Goal: Complete application form: Complete application form

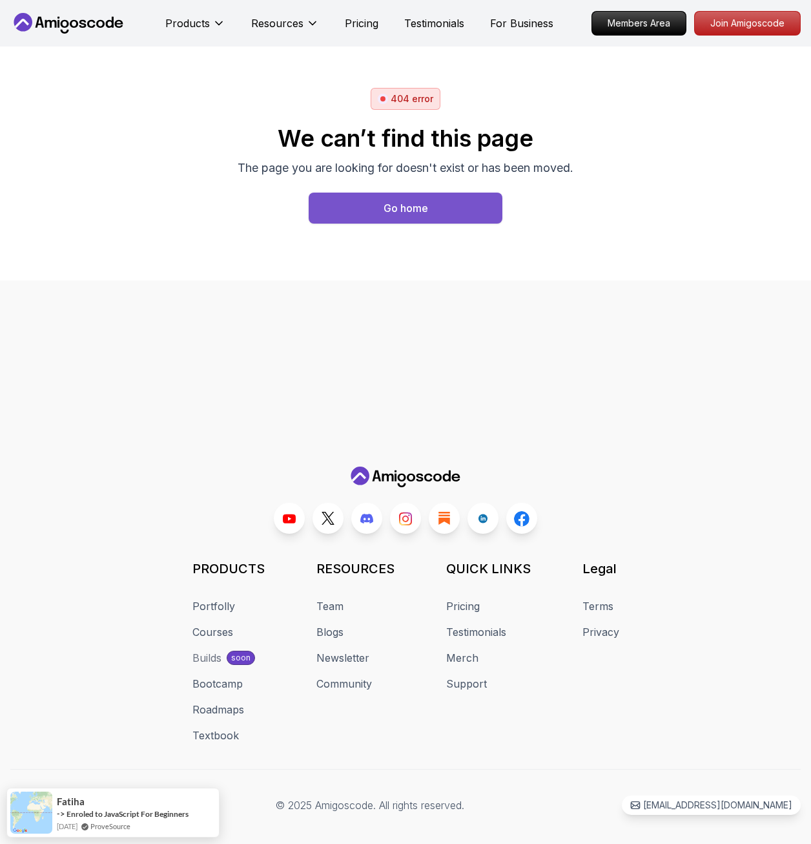
click at [403, 206] on div "Go home" at bounding box center [406, 208] width 45 height 16
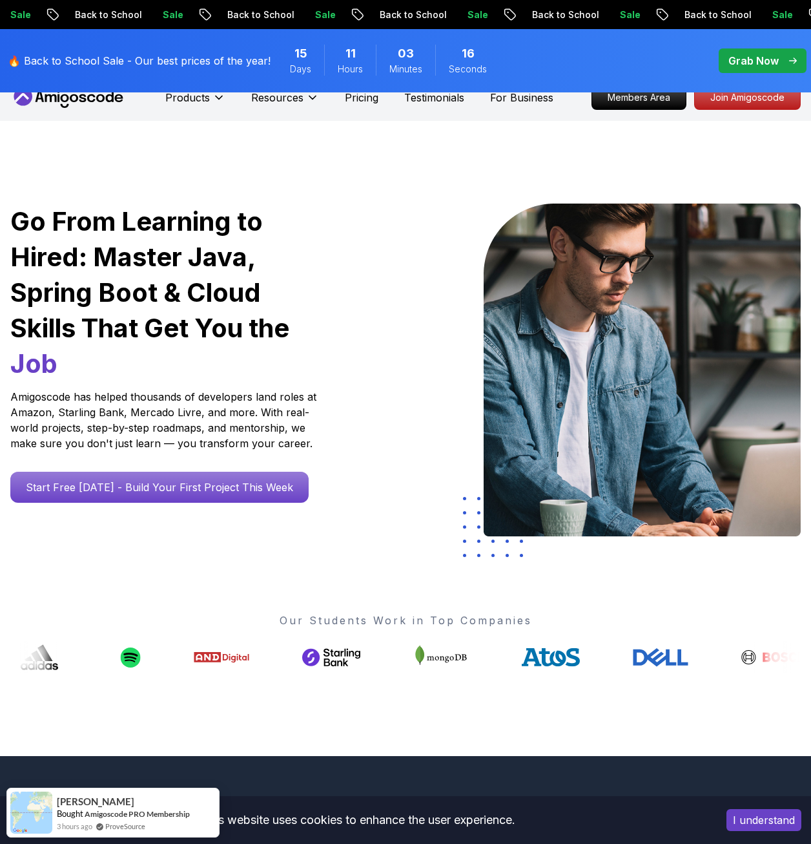
scroll to position [258, 0]
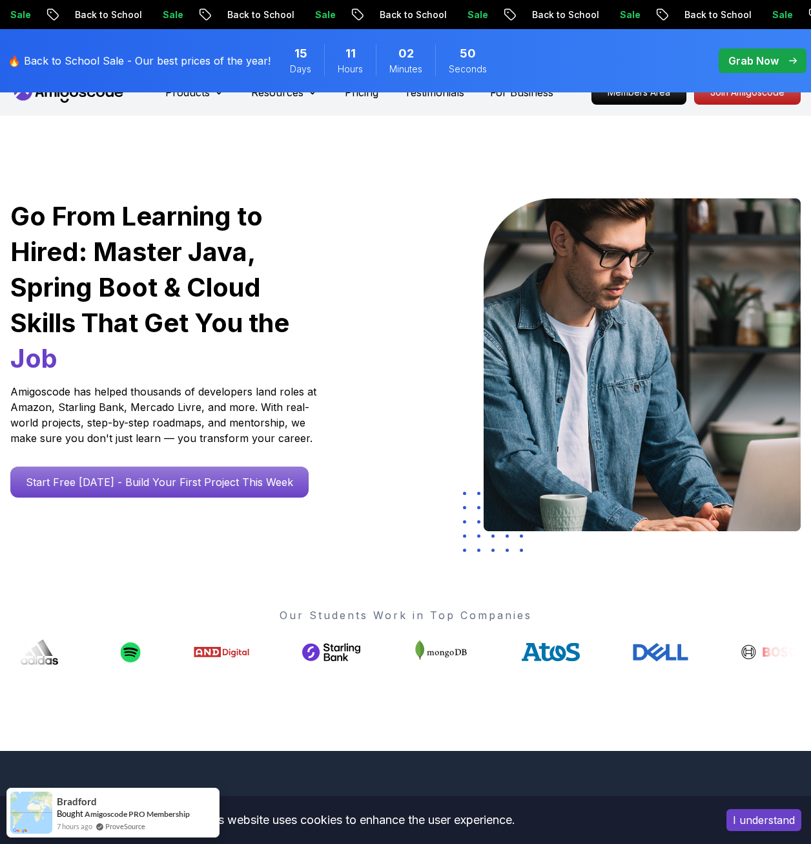
scroll to position [0, 0]
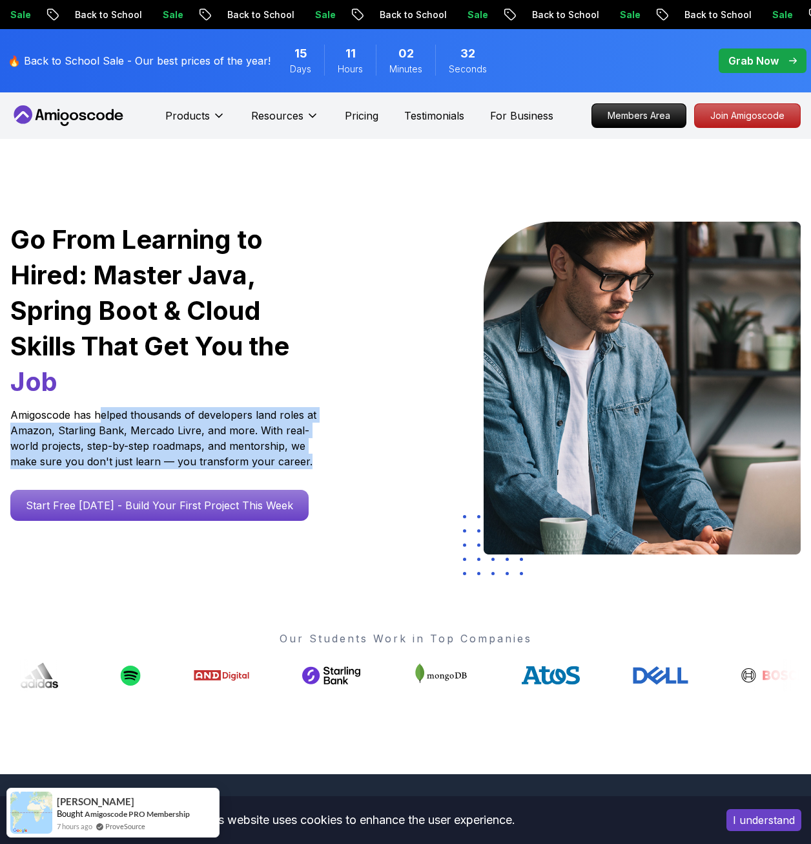
drag, startPoint x: 100, startPoint y: 418, endPoint x: 316, endPoint y: 462, distance: 220.2
click at [316, 462] on p "Amigoscode has helped thousands of developers land roles at Amazon, Starling Ba…" at bounding box center [165, 438] width 310 height 62
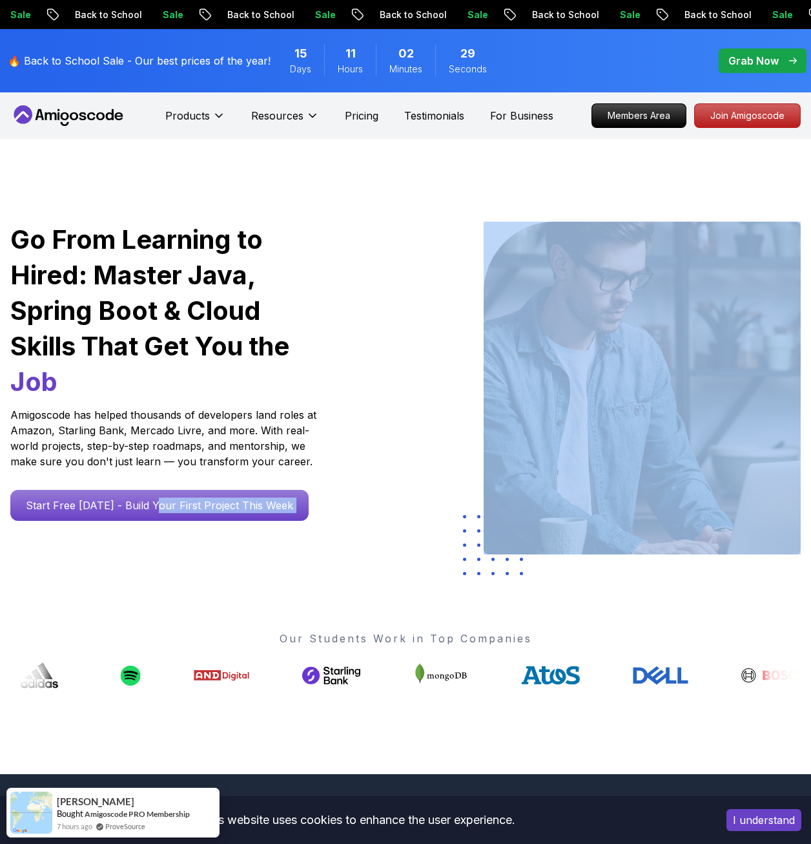
click at [156, 558] on div "Go From Learning to Hired: Master Java, Spring Boot & Cloud Skills That Get You…" at bounding box center [405, 456] width 811 height 635
drag, startPoint x: 156, startPoint y: 558, endPoint x: 87, endPoint y: 576, distance: 71.3
click at [87, 576] on div "Go From Learning to Hired: Master Java, Spring Boot & Cloud Skills That Get You…" at bounding box center [405, 456] width 811 height 635
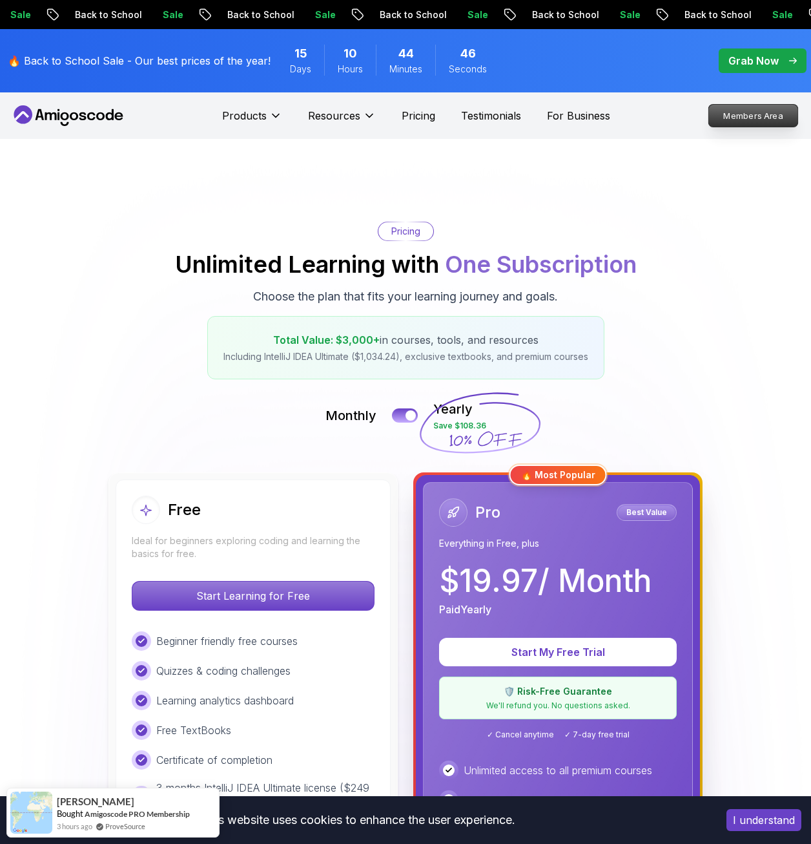
click at [743, 114] on p "Members Area" at bounding box center [753, 116] width 89 height 22
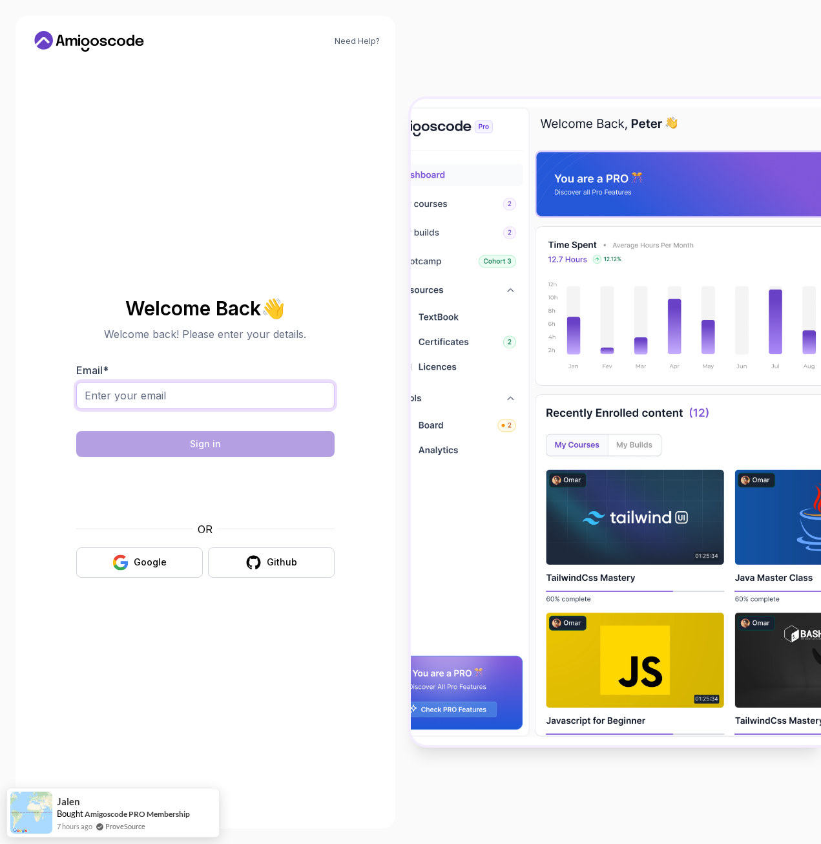
click at [227, 397] on input "Email *" at bounding box center [205, 395] width 258 height 27
type input "arun12kanagaraj@gmail.com"
click at [574, 328] on body "Need Help? Welcome Back 👋 Welcome back! Please enter your details. Email * arun…" at bounding box center [410, 422] width 821 height 844
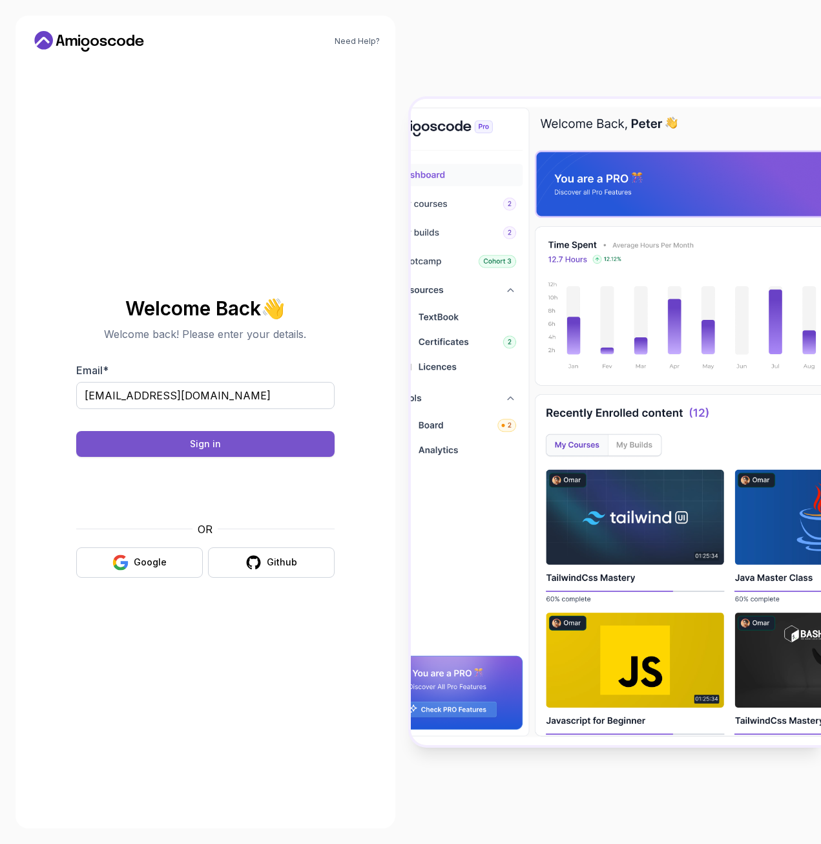
click at [214, 439] on div "Sign in" at bounding box center [205, 443] width 31 height 13
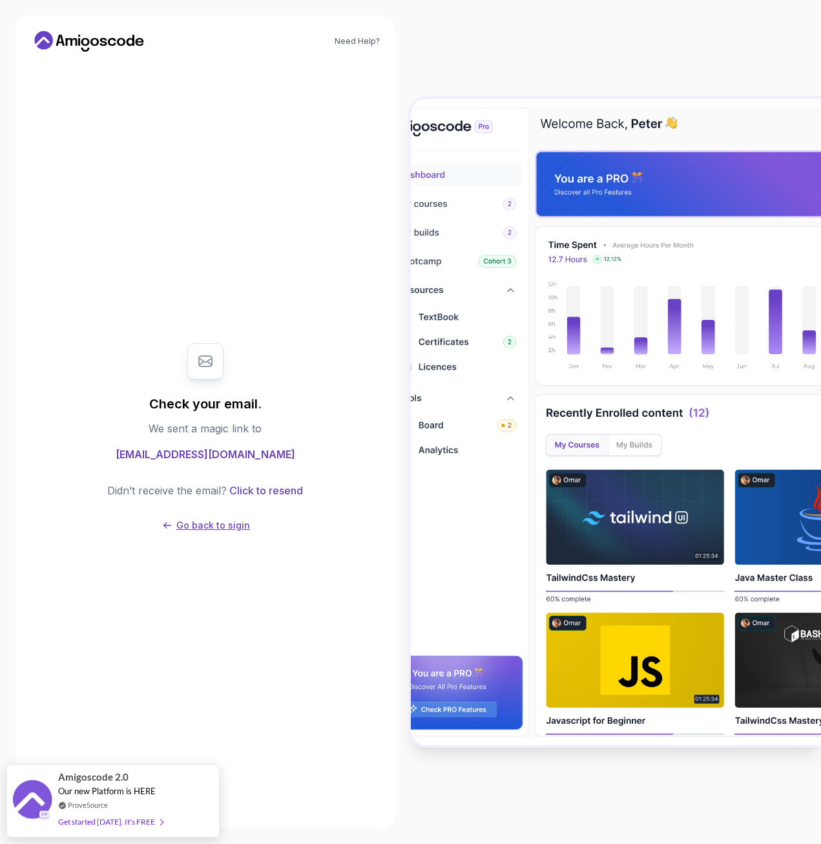
click at [240, 526] on p "Go back to sigin" at bounding box center [213, 525] width 74 height 13
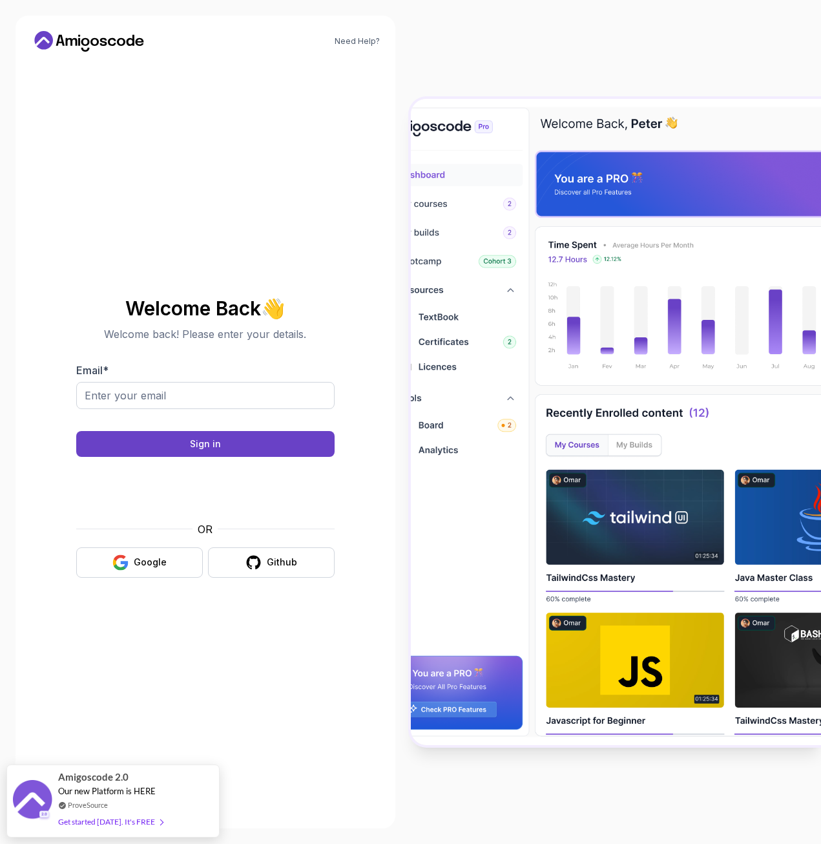
click at [81, 44] on icon at bounding box center [89, 41] width 116 height 21
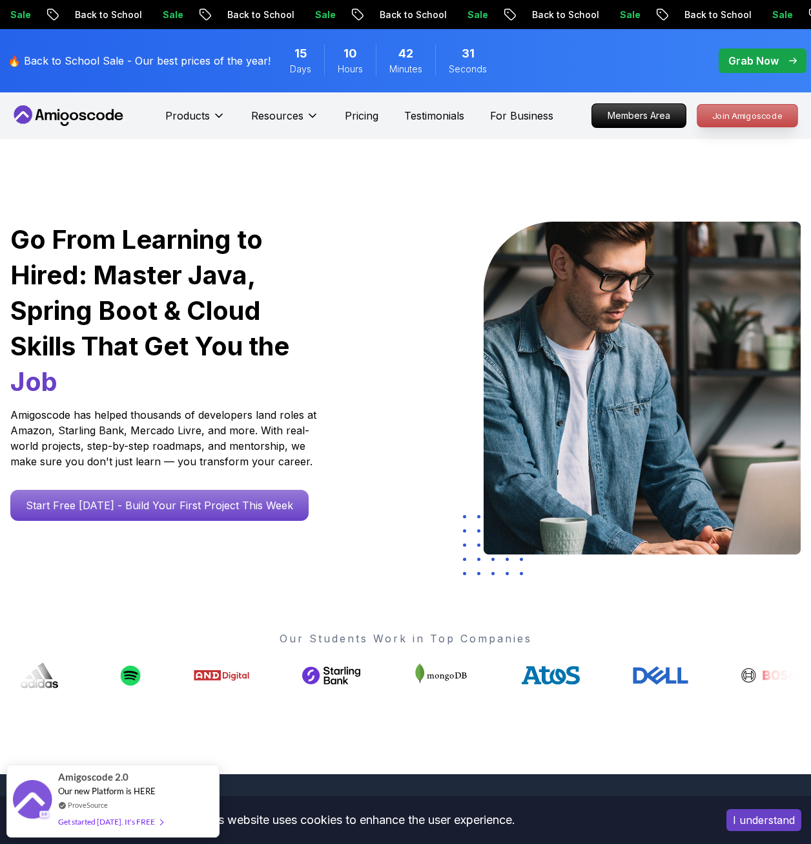
click at [747, 110] on p "Join Amigoscode" at bounding box center [748, 116] width 100 height 22
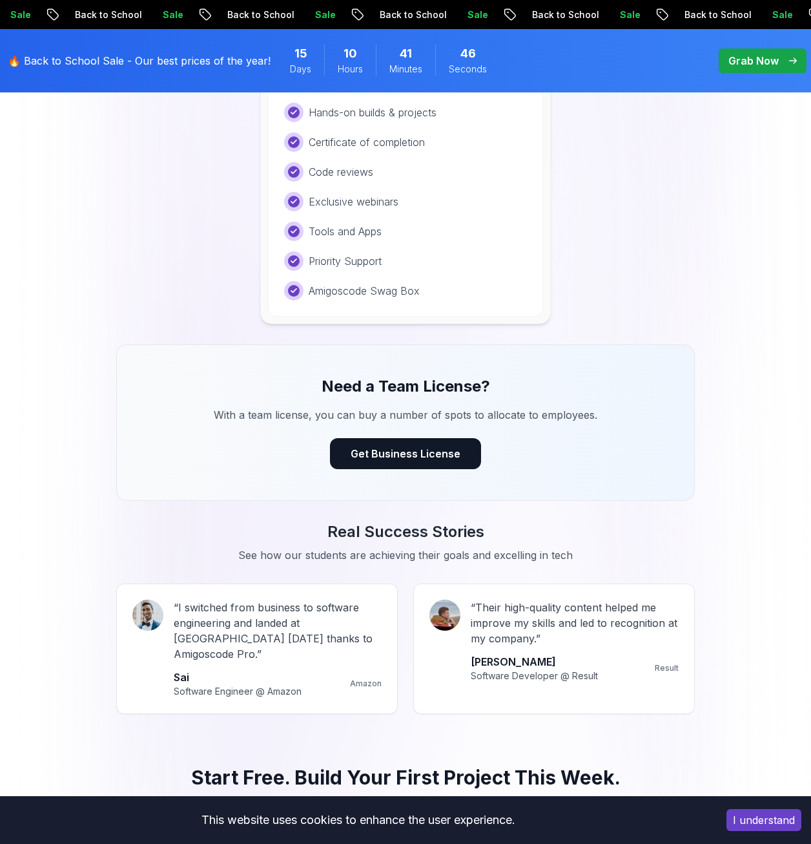
scroll to position [1227, 0]
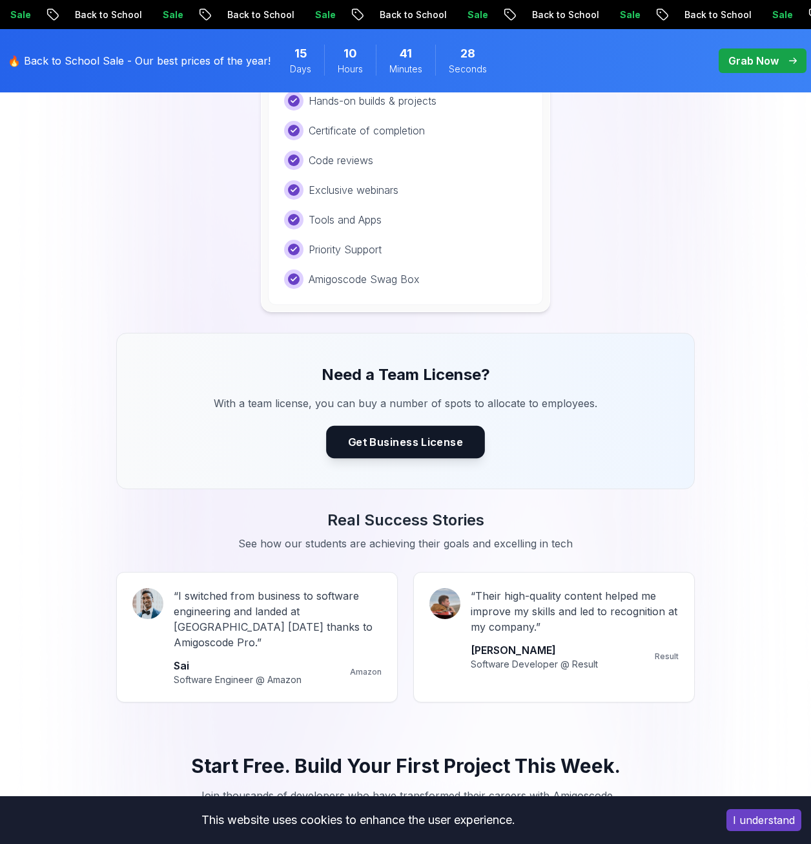
click at [414, 446] on button "Get Business License" at bounding box center [405, 442] width 159 height 32
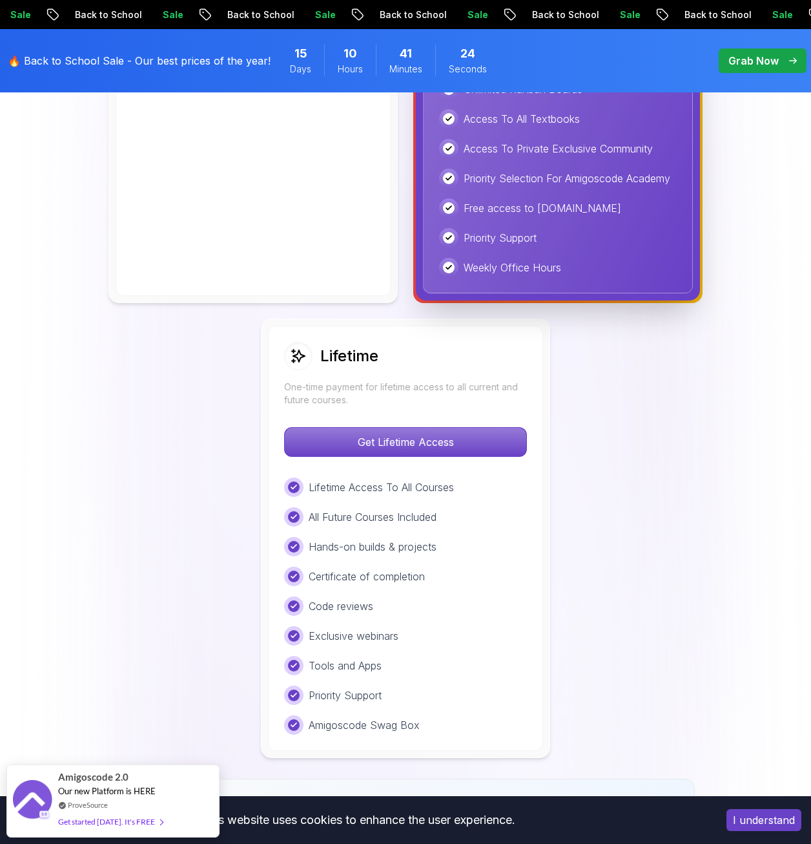
scroll to position [775, 0]
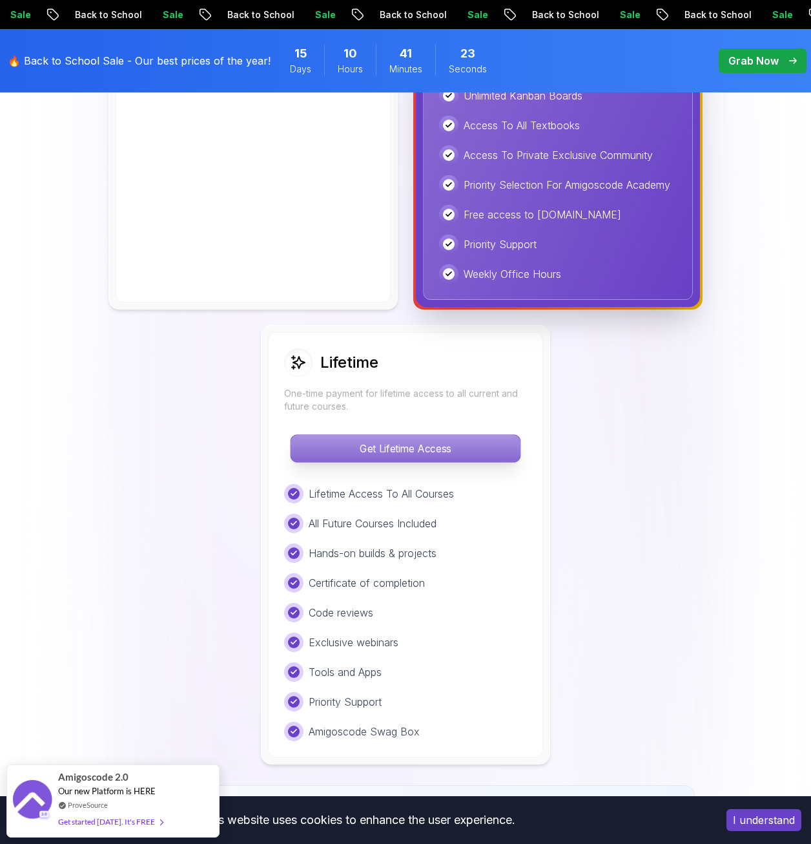
click at [422, 444] on p "Get Lifetime Access" at bounding box center [405, 448] width 229 height 27
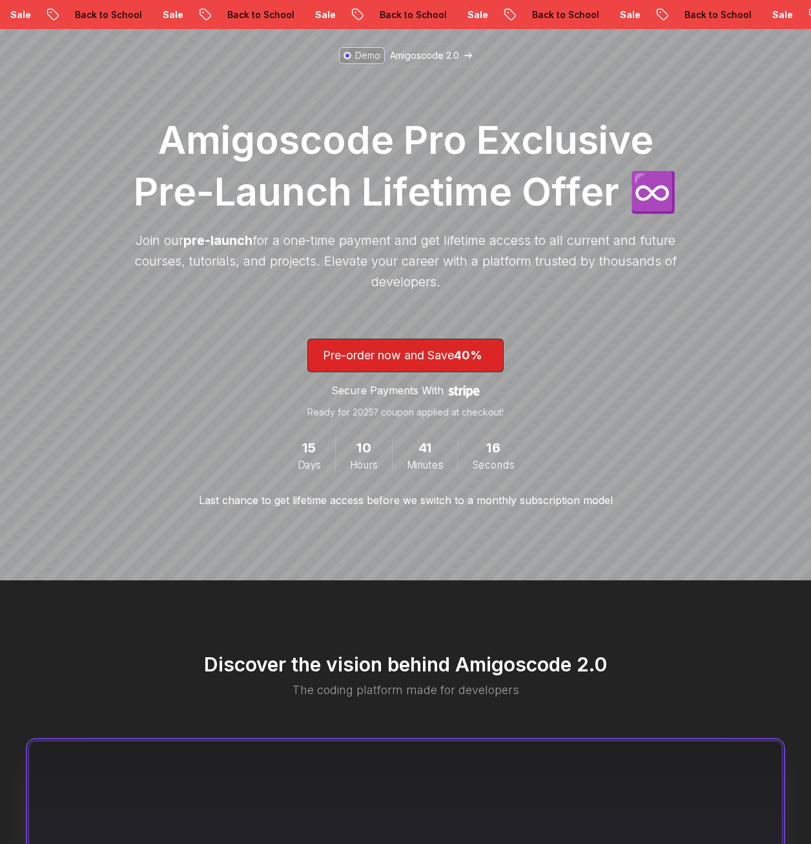
scroll to position [129, 0]
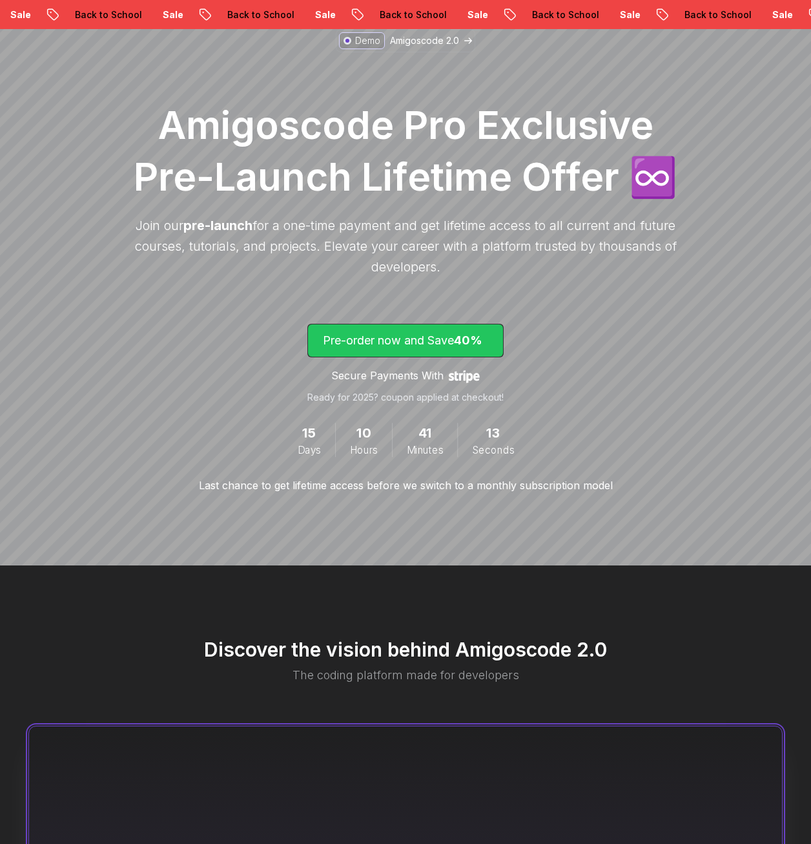
click at [418, 335] on p "Pre-order now and Save 40%" at bounding box center [405, 340] width 165 height 18
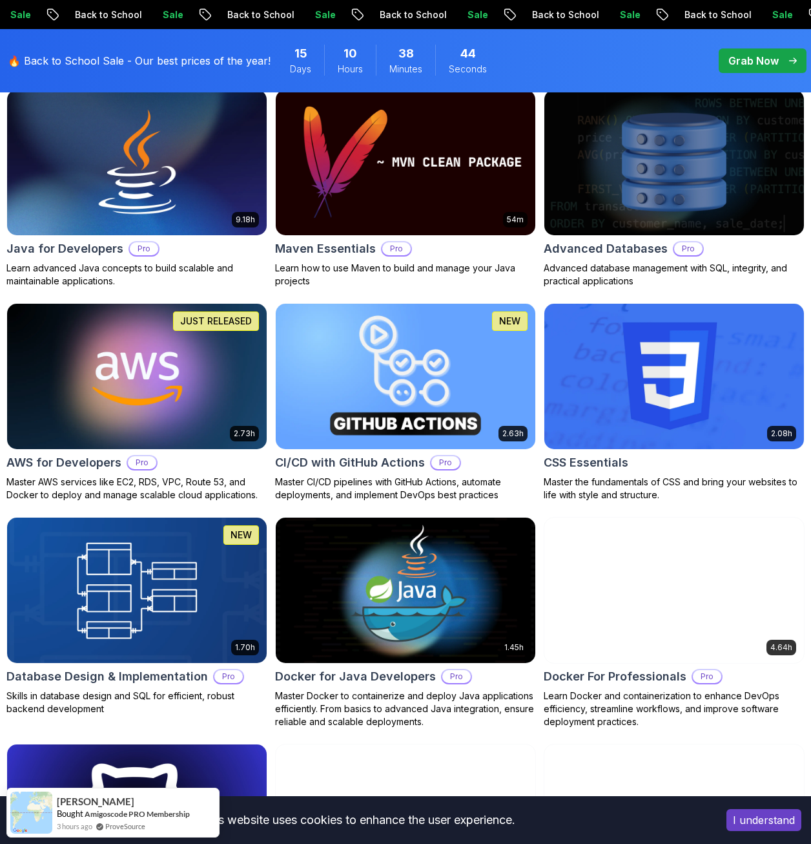
scroll to position [904, 0]
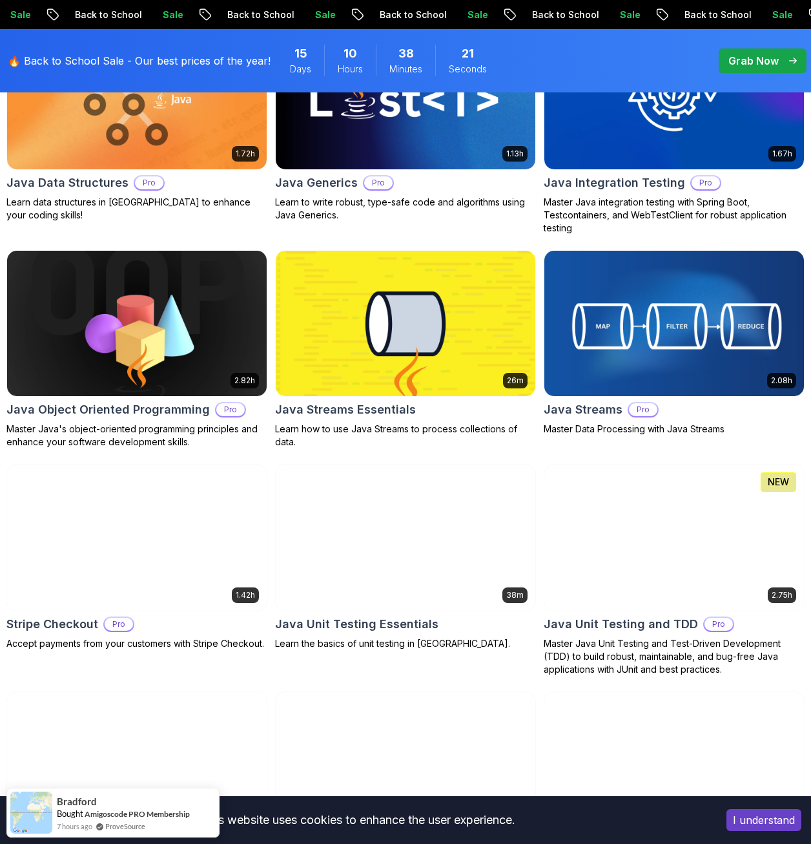
scroll to position [2067, 0]
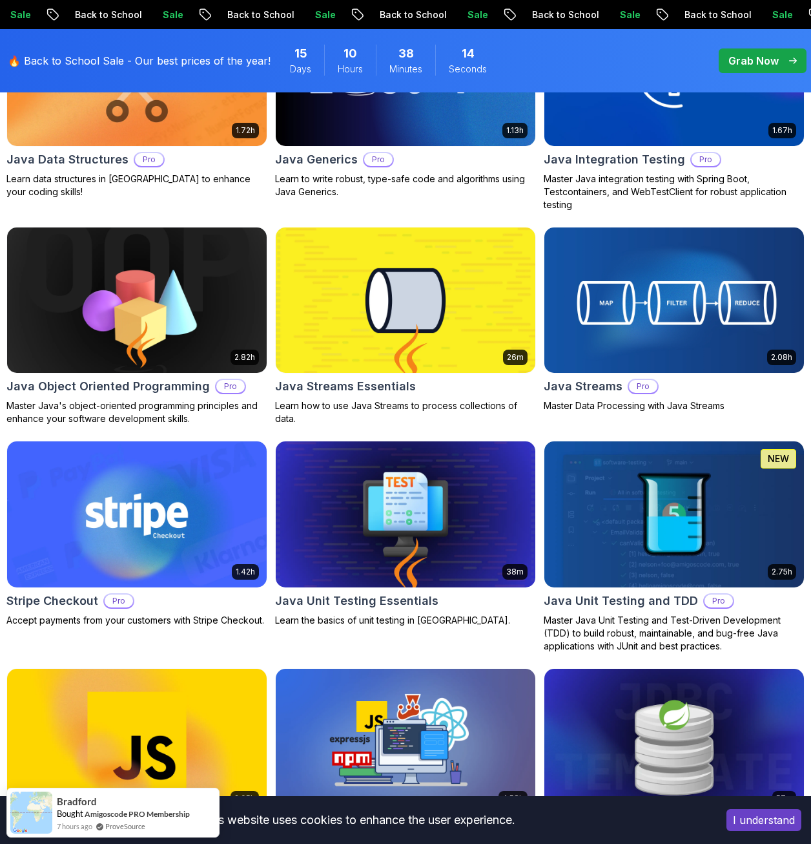
click at [223, 389] on p "Pro" at bounding box center [230, 386] width 28 height 13
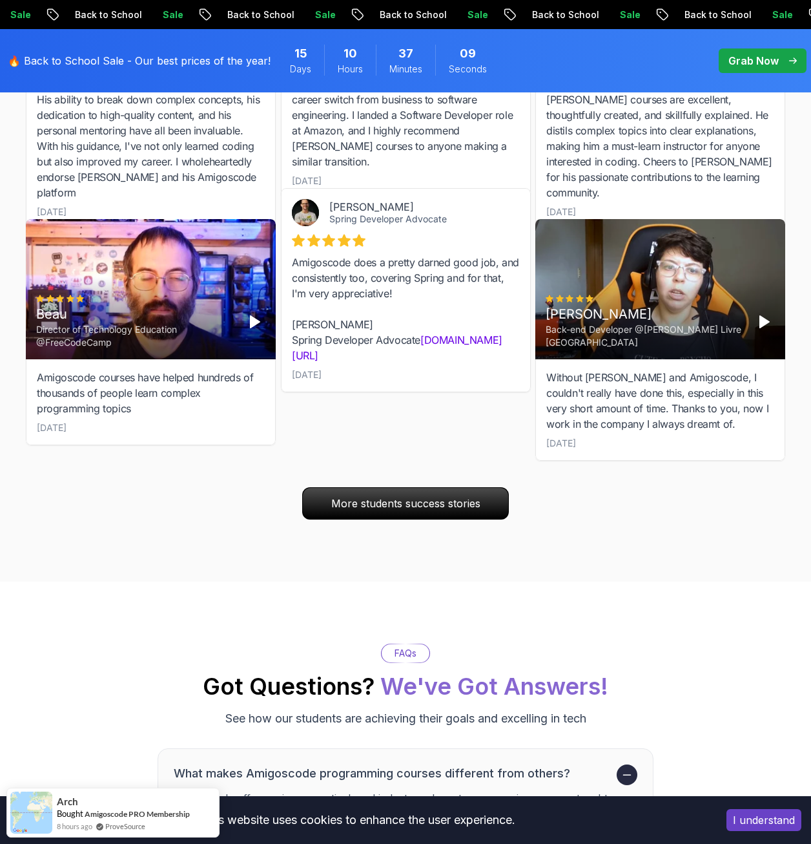
scroll to position [4757, 0]
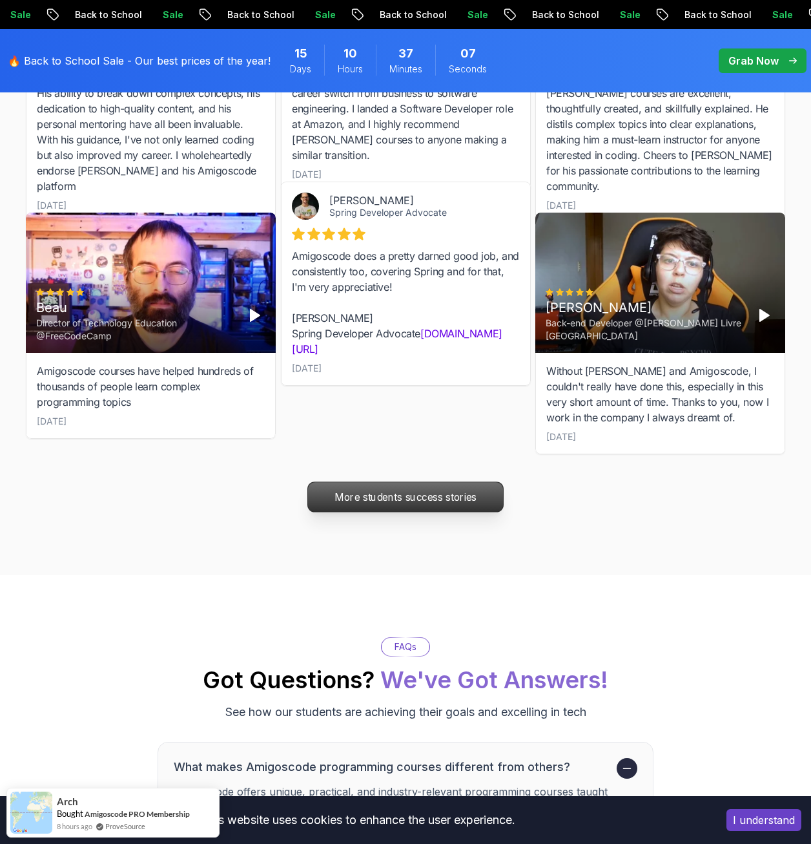
click at [471, 501] on p "More students success stories" at bounding box center [405, 497] width 195 height 30
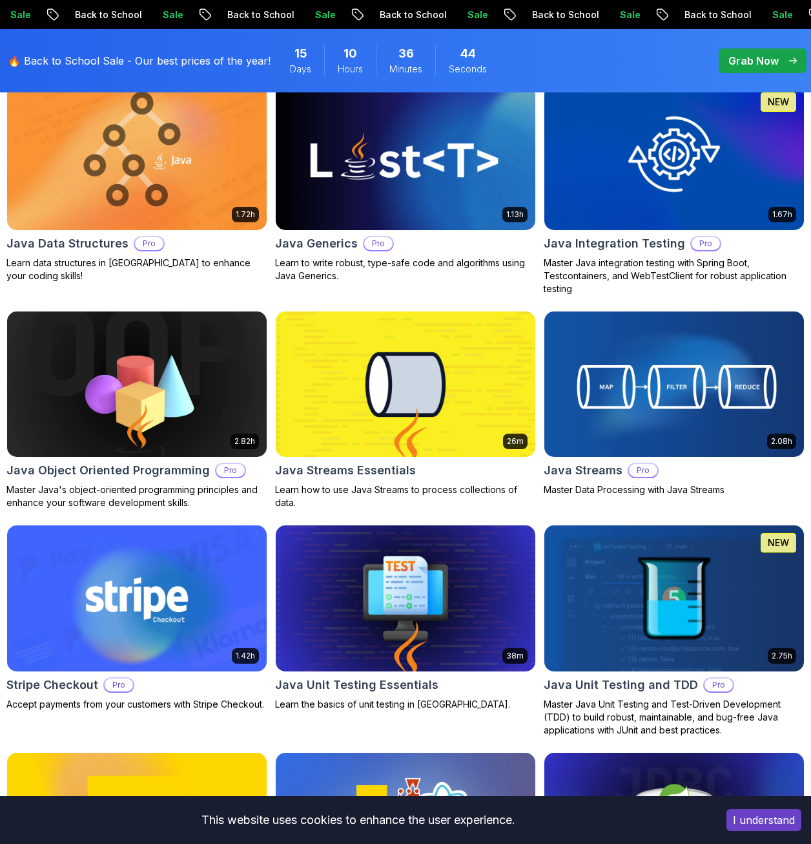
scroll to position [2040, 0]
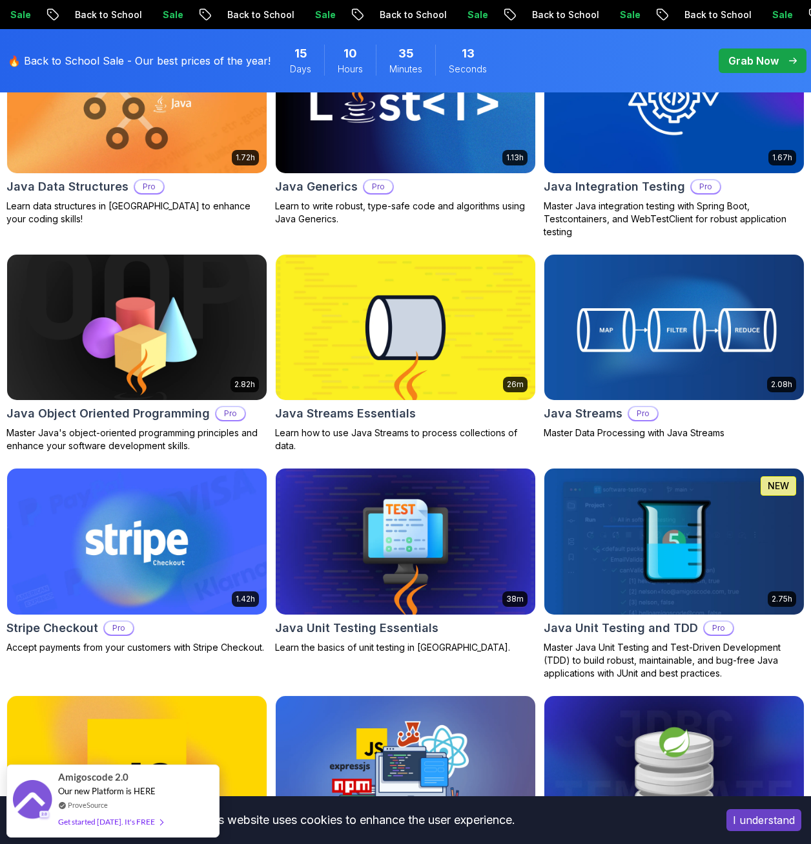
click at [122, 439] on p "Master Java's object-oriented programming principles and enhance your software …" at bounding box center [136, 439] width 261 height 26
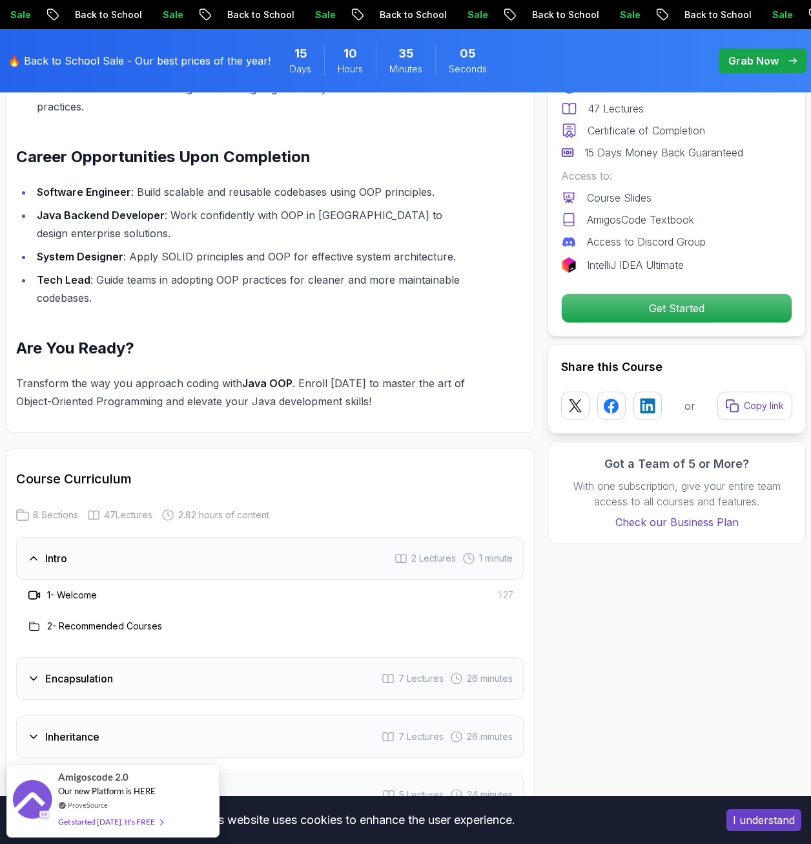
scroll to position [1421, 0]
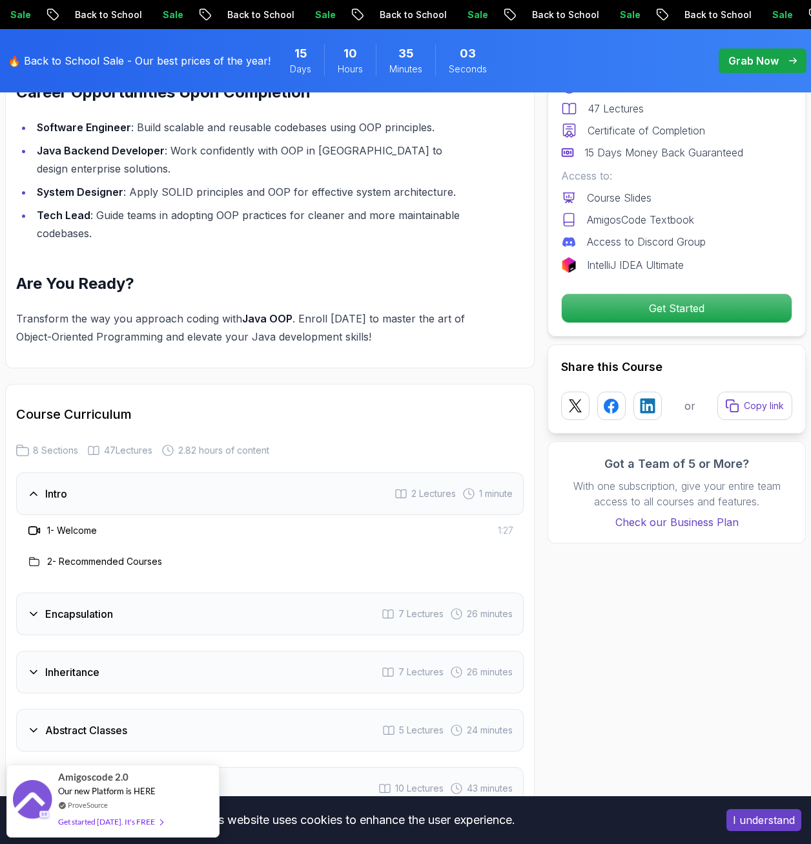
click at [32, 607] on icon at bounding box center [33, 613] width 13 height 13
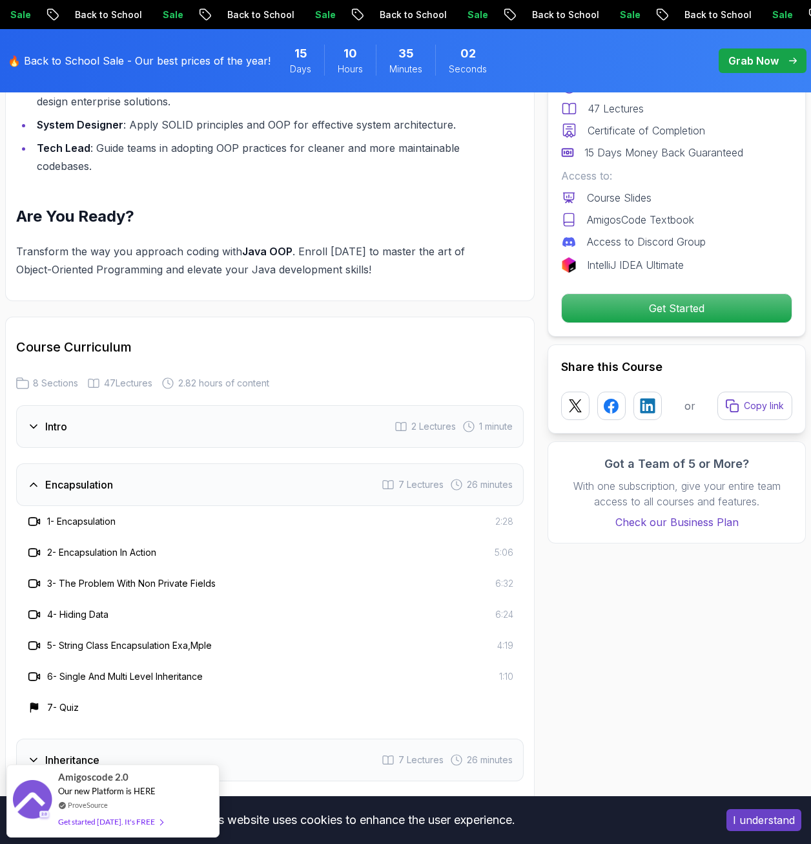
scroll to position [1550, 0]
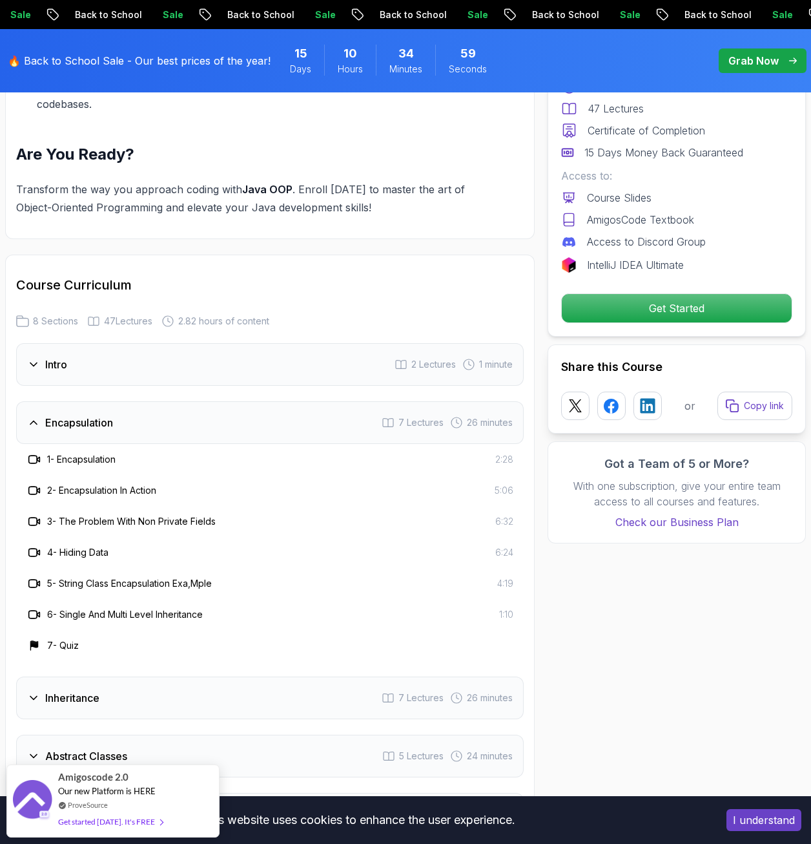
click at [39, 691] on icon at bounding box center [33, 697] width 13 height 13
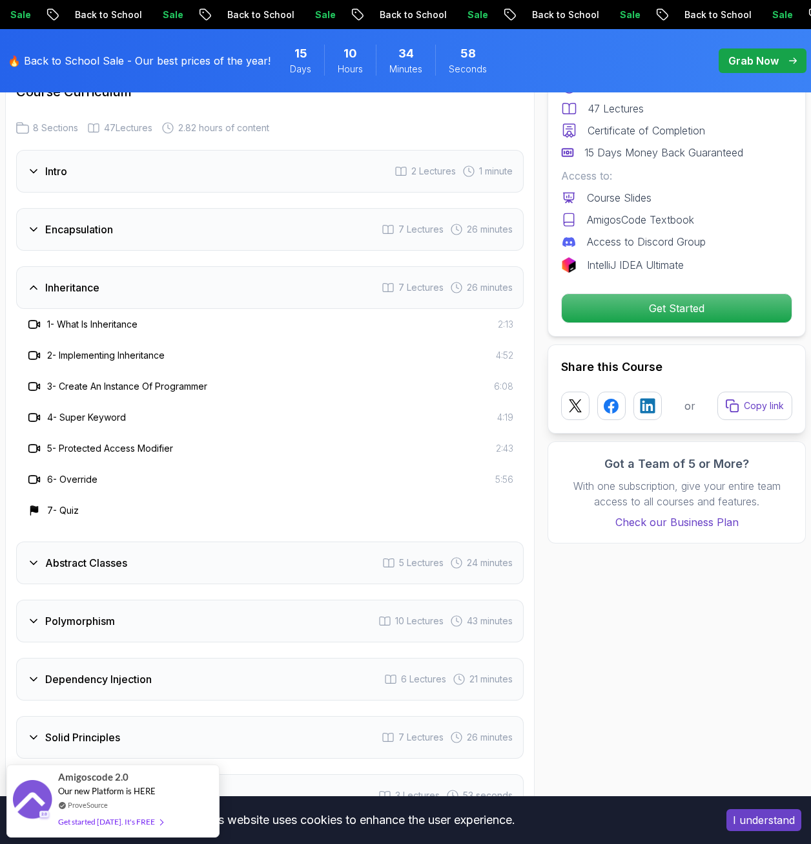
scroll to position [1744, 0]
click at [32, 555] on icon at bounding box center [33, 561] width 13 height 13
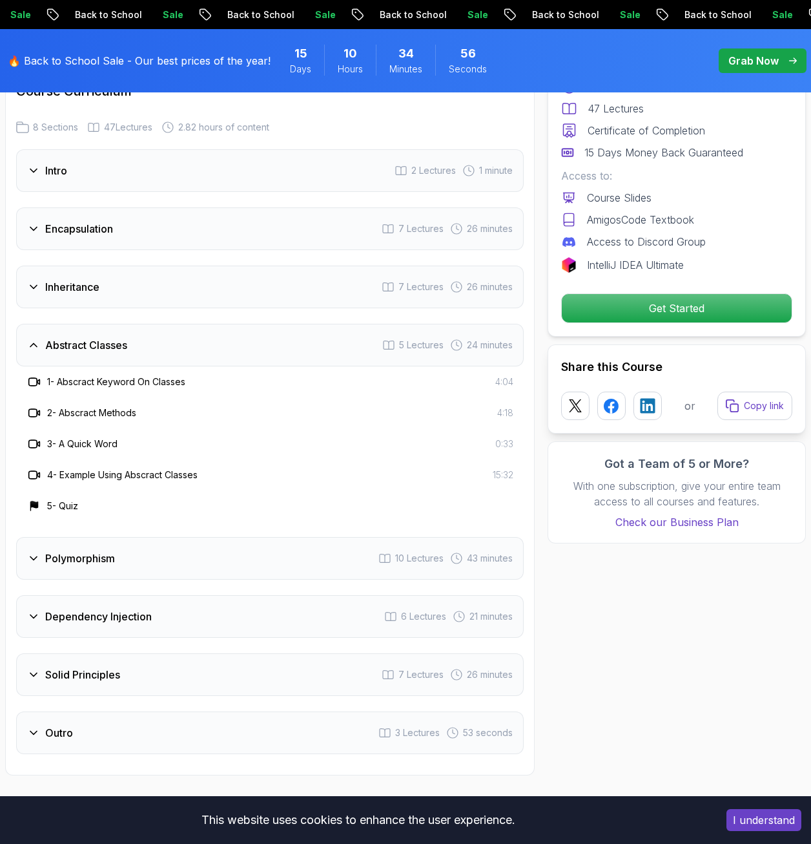
click at [32, 552] on icon at bounding box center [33, 558] width 13 height 13
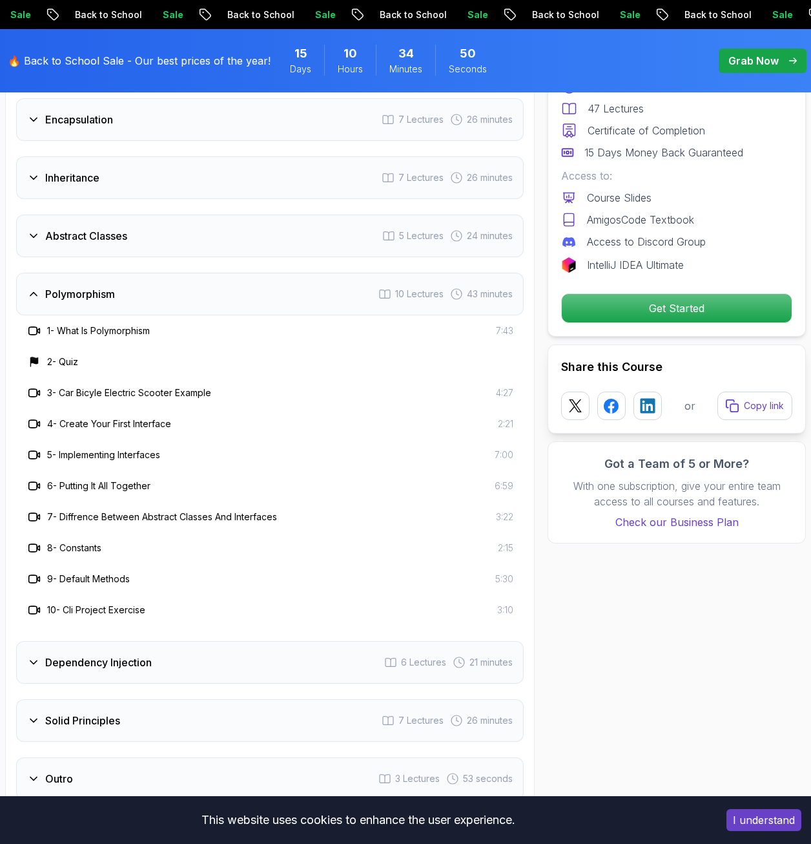
scroll to position [1873, 0]
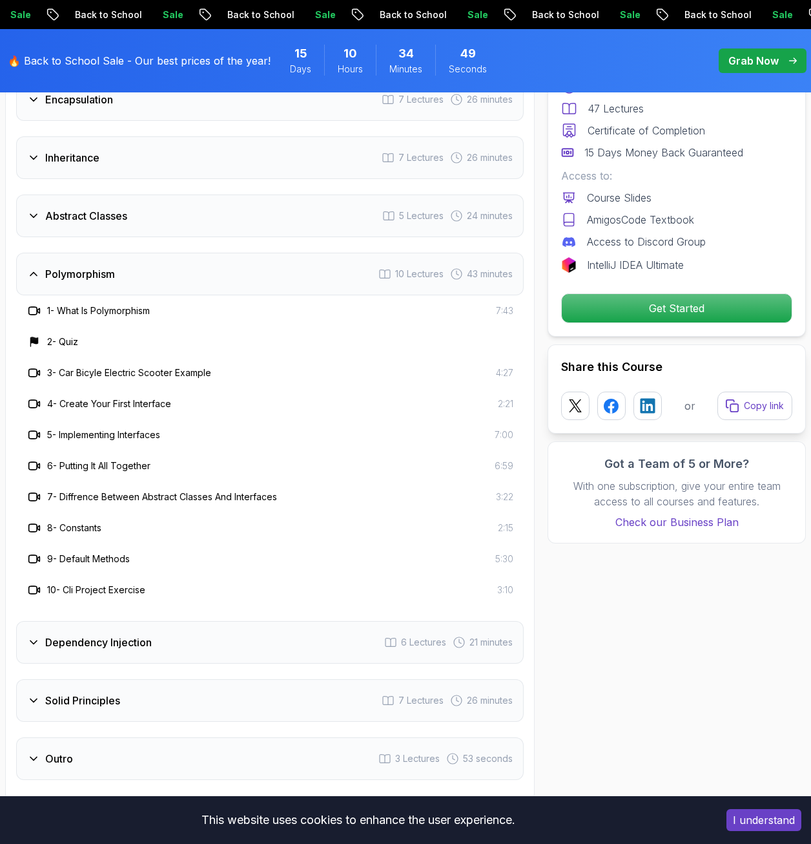
click at [36, 636] on icon at bounding box center [33, 642] width 13 height 13
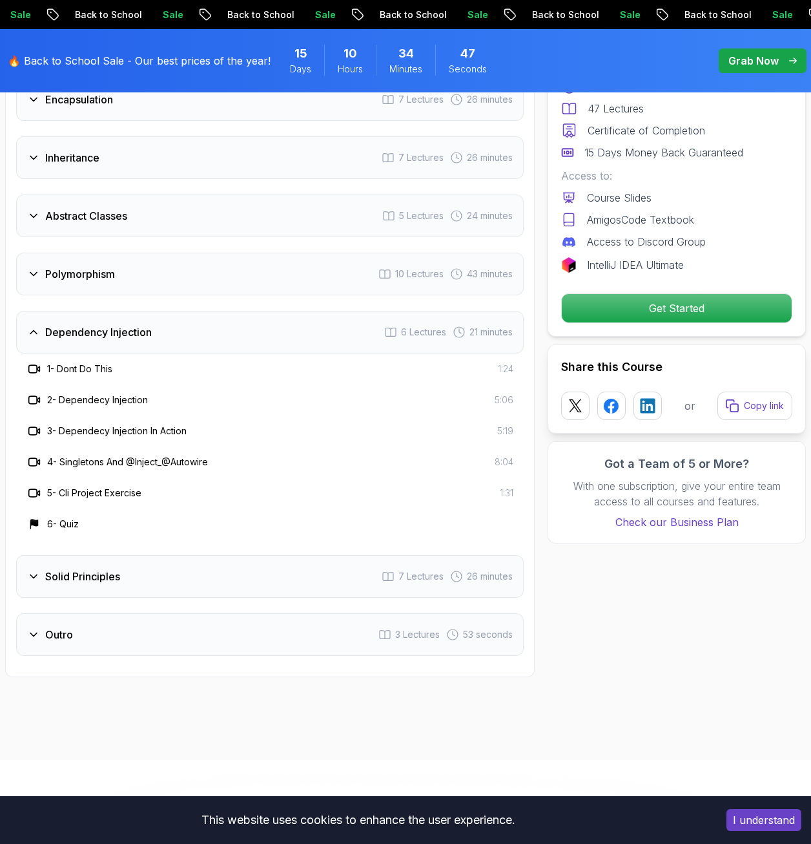
click at [33, 567] on div "Solid Principles 7 Lectures 26 minutes" at bounding box center [270, 576] width 508 height 43
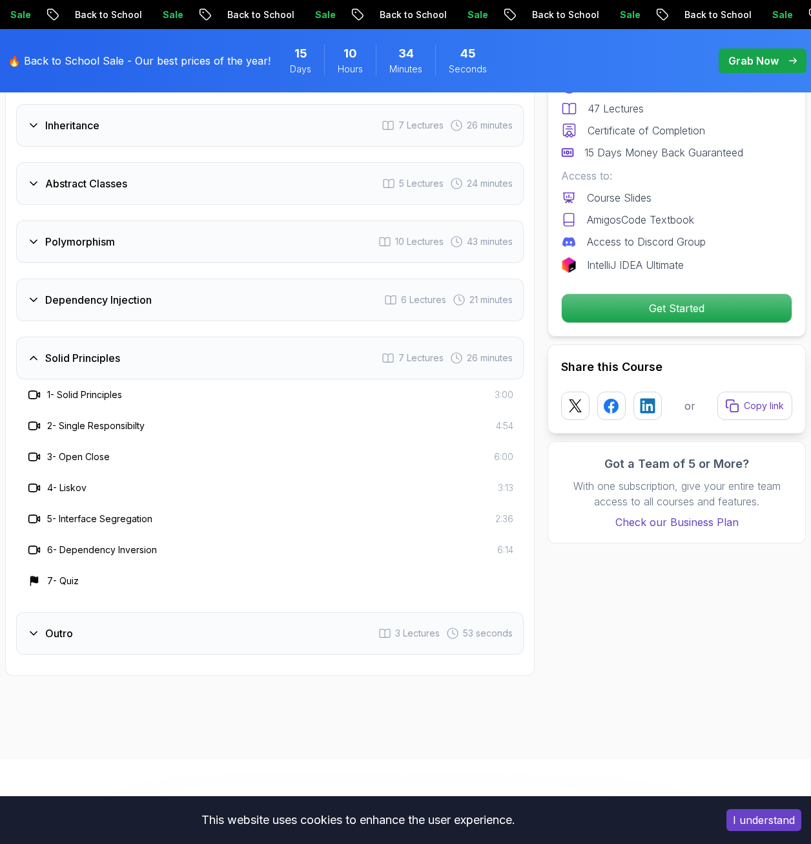
scroll to position [1938, 0]
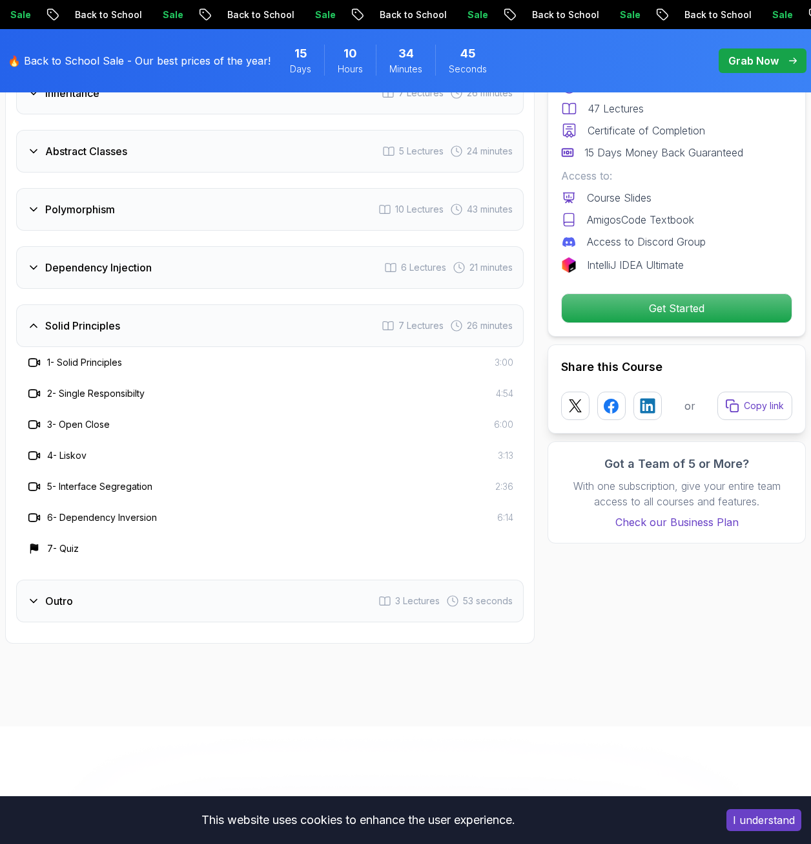
click at [32, 599] on icon at bounding box center [33, 600] width 6 height 3
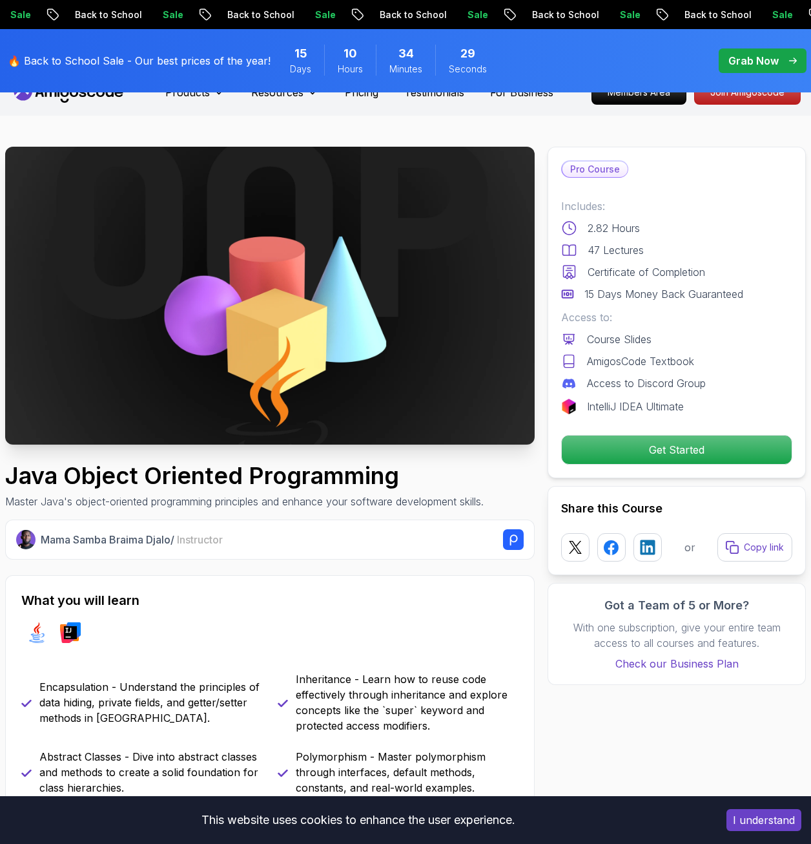
scroll to position [0, 0]
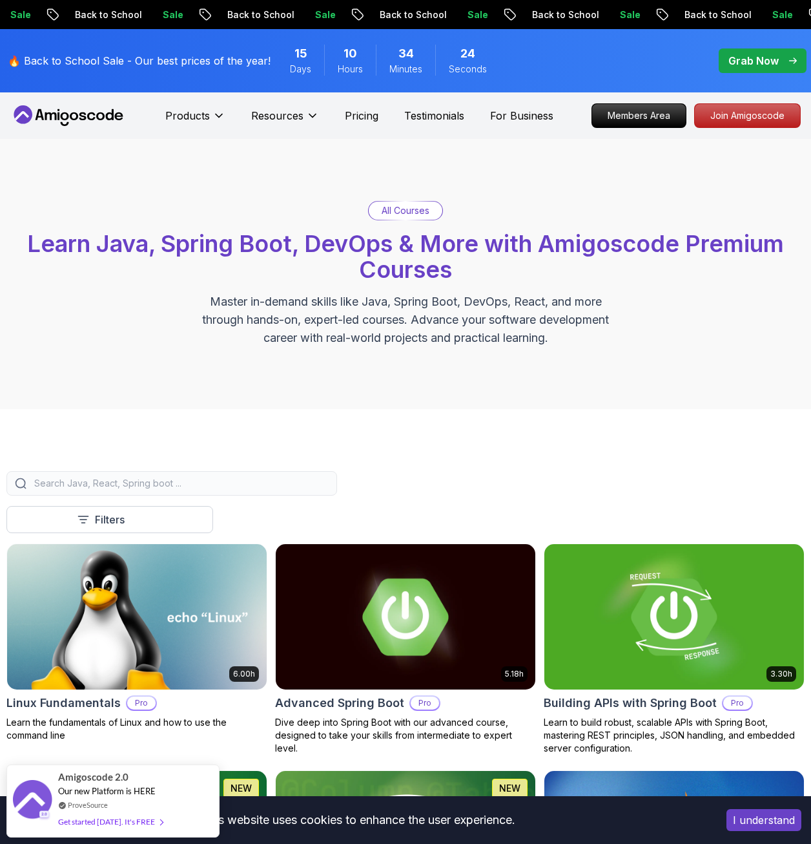
click at [519, 182] on div "All Courses Learn Java, Spring Boot, DevOps & More with Amigoscode Premium Cour…" at bounding box center [405, 274] width 811 height 270
click at [397, 216] on p "All Courses" at bounding box center [406, 210] width 48 height 13
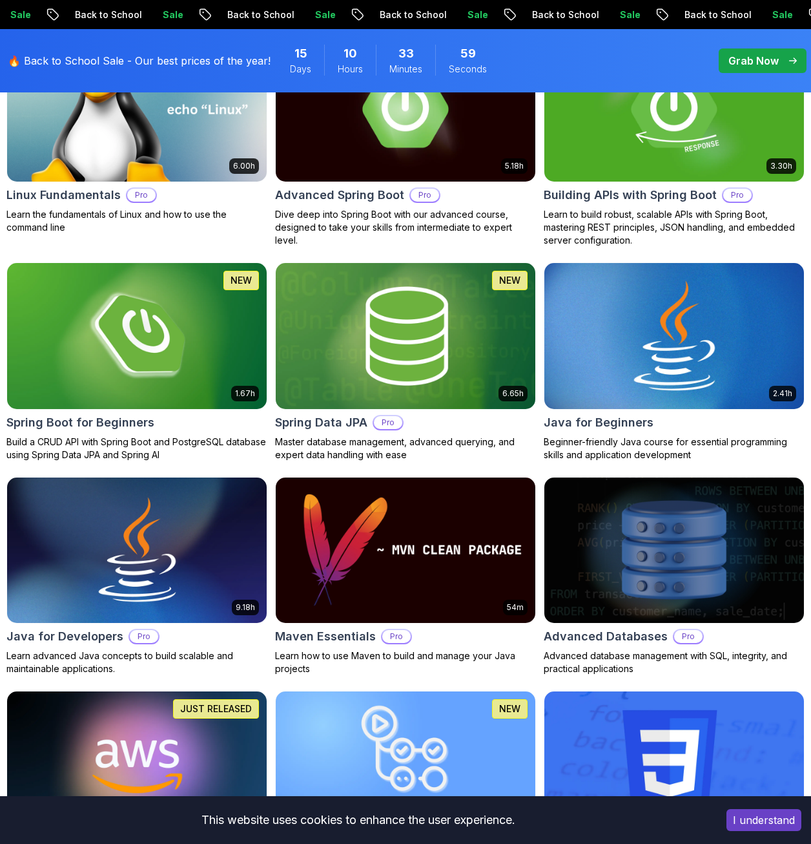
click at [628, 427] on h2 "Java for Beginners" at bounding box center [599, 422] width 110 height 18
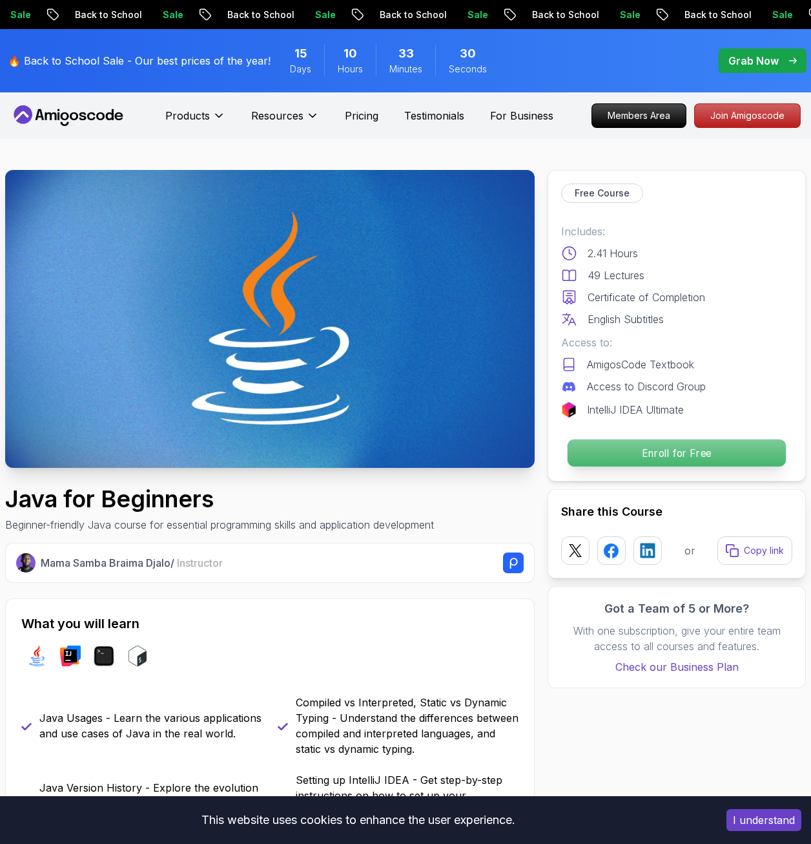
click at [665, 448] on p "Enroll for Free" at bounding box center [677, 452] width 218 height 27
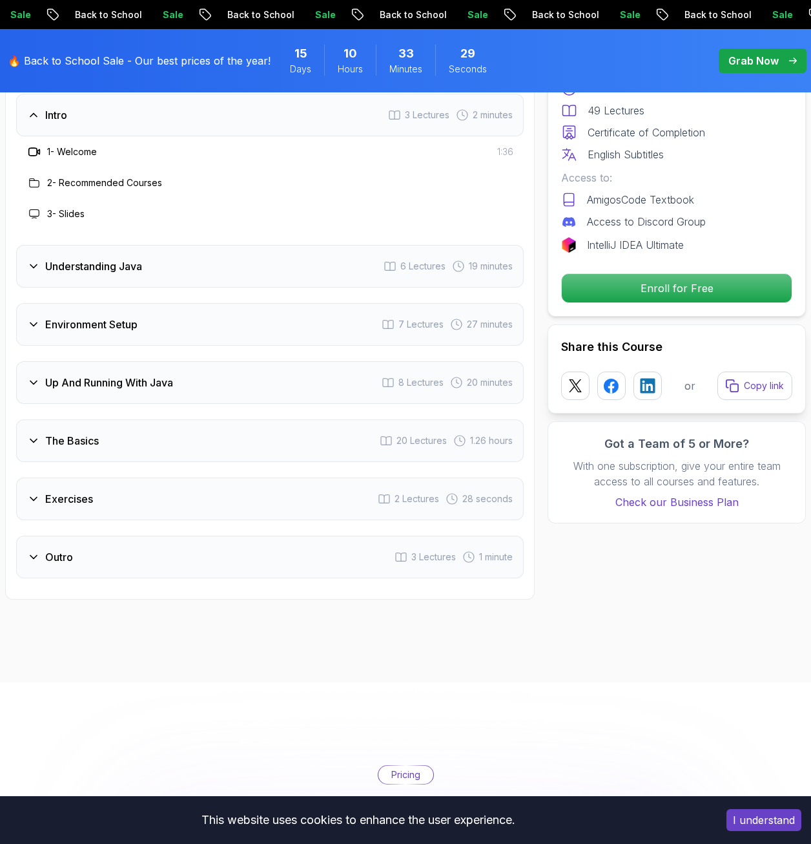
scroll to position [2673, 0]
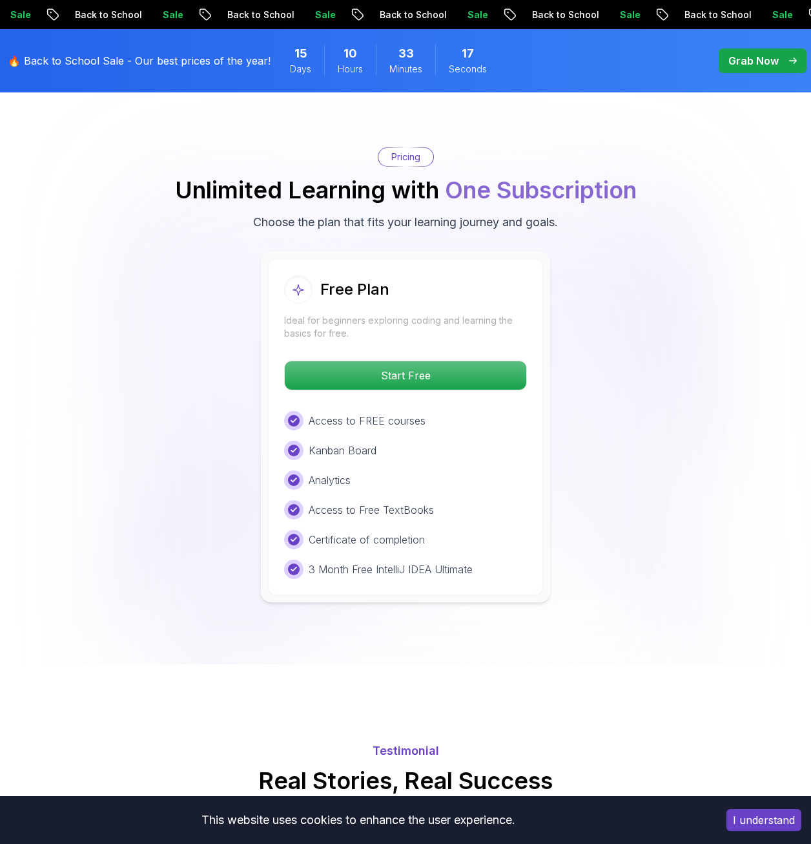
click at [344, 442] on p "Kanban Board" at bounding box center [343, 450] width 68 height 16
click at [342, 472] on p "Analytics" at bounding box center [330, 480] width 42 height 16
drag, startPoint x: 353, startPoint y: 445, endPoint x: 369, endPoint y: 446, distance: 15.5
click at [354, 502] on p "Access to Free TextBooks" at bounding box center [371, 510] width 125 height 16
click at [388, 532] on p "Certificate of completion" at bounding box center [367, 540] width 116 height 16
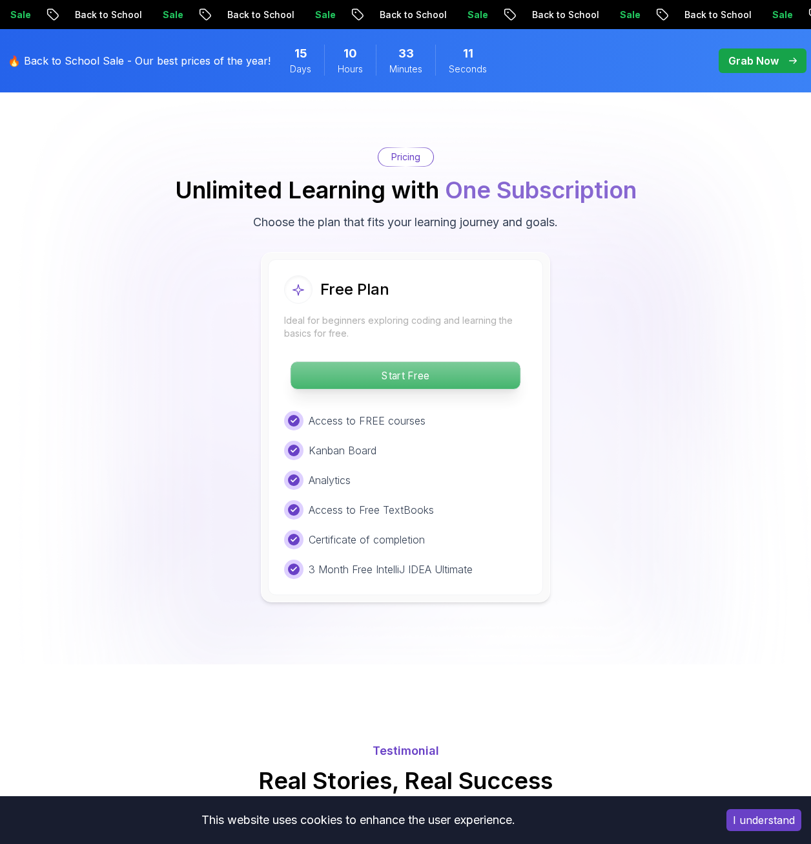
click at [404, 362] on p "Start Free" at bounding box center [405, 375] width 229 height 27
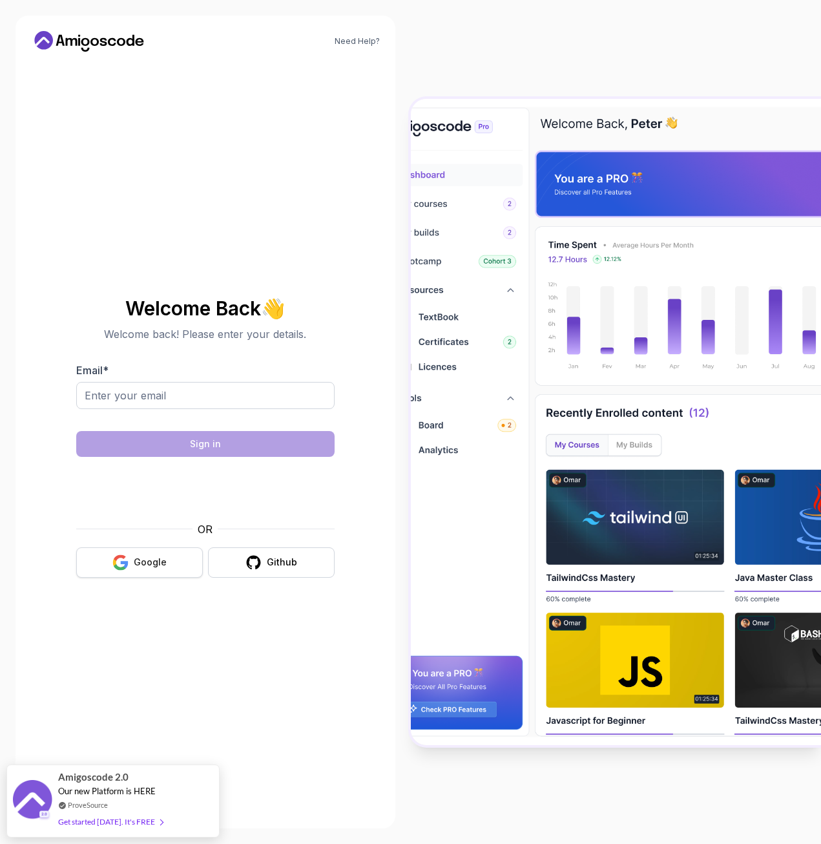
click at [161, 559] on div "Google" at bounding box center [150, 561] width 33 height 13
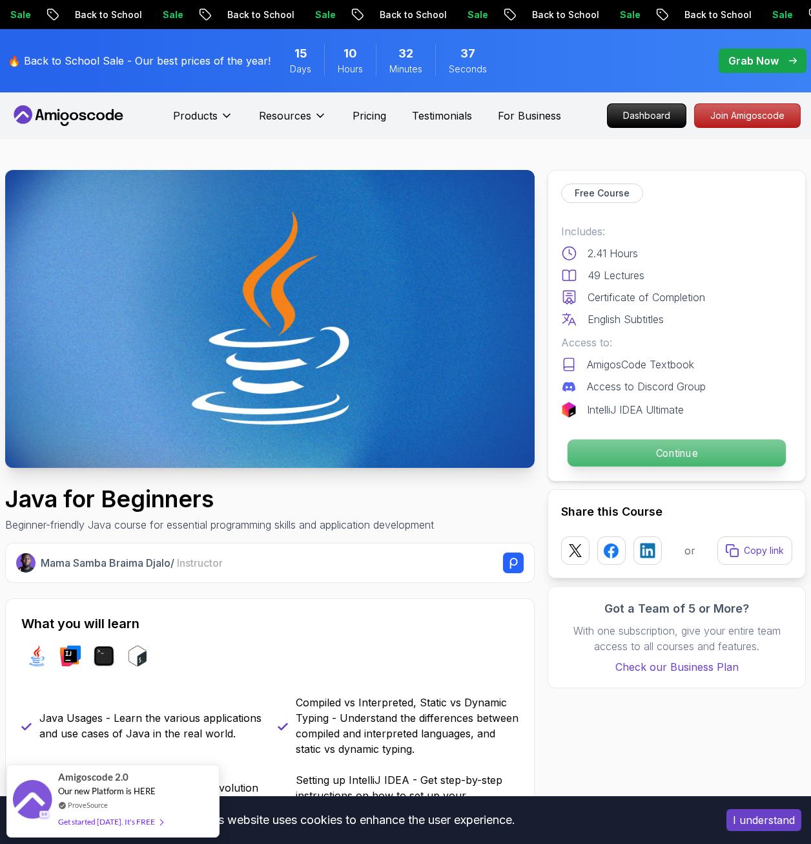
click at [659, 453] on p "Continue" at bounding box center [677, 452] width 218 height 27
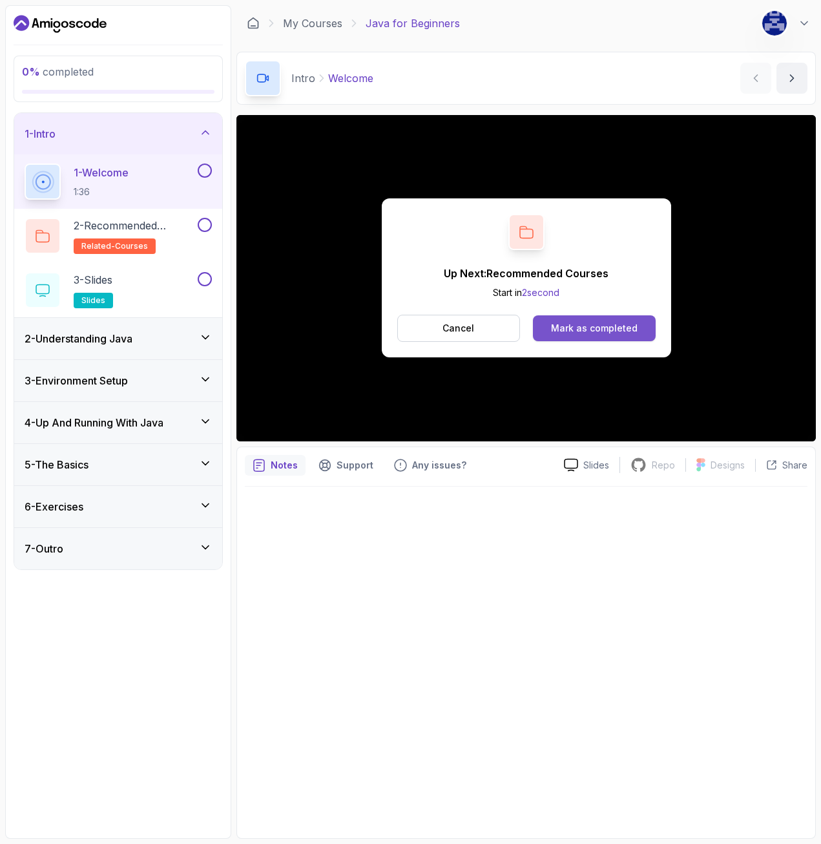
click at [588, 326] on div "Mark as completed" at bounding box center [594, 328] width 87 height 13
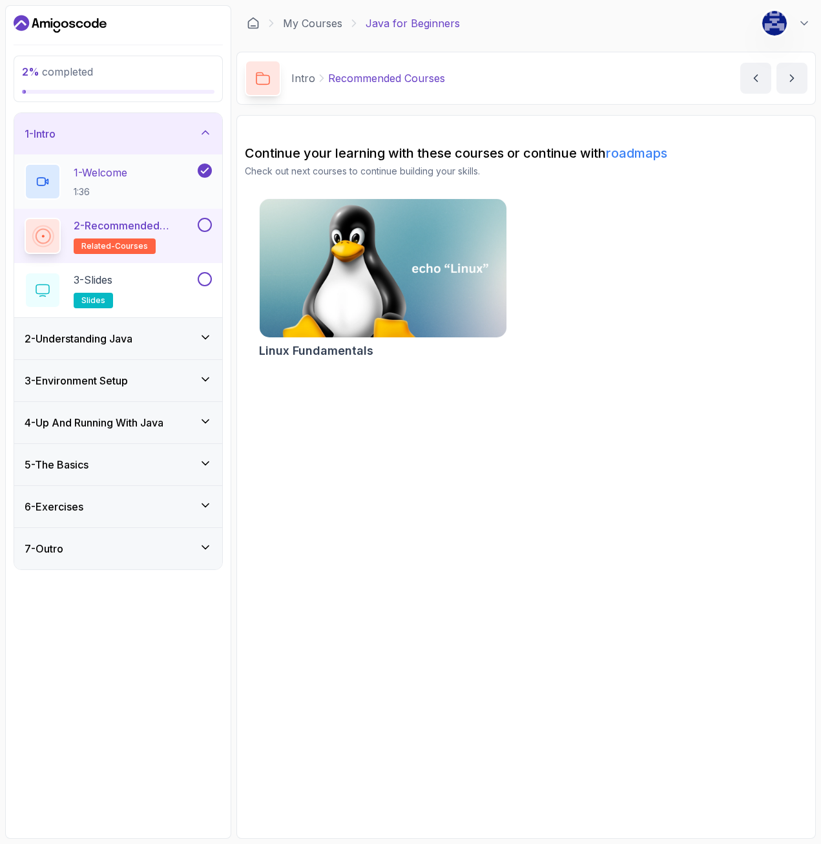
click at [146, 177] on div "1 - Welcome 1:36" at bounding box center [110, 181] width 171 height 36
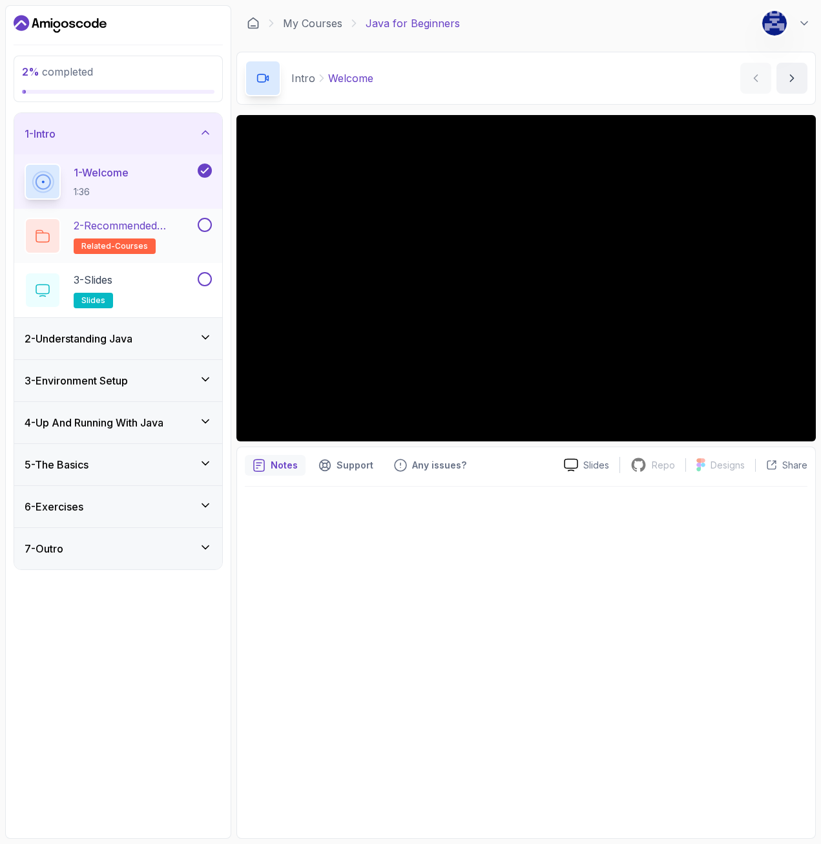
click at [181, 236] on h2 "2 - Recommended Courses related-courses" at bounding box center [134, 236] width 121 height 36
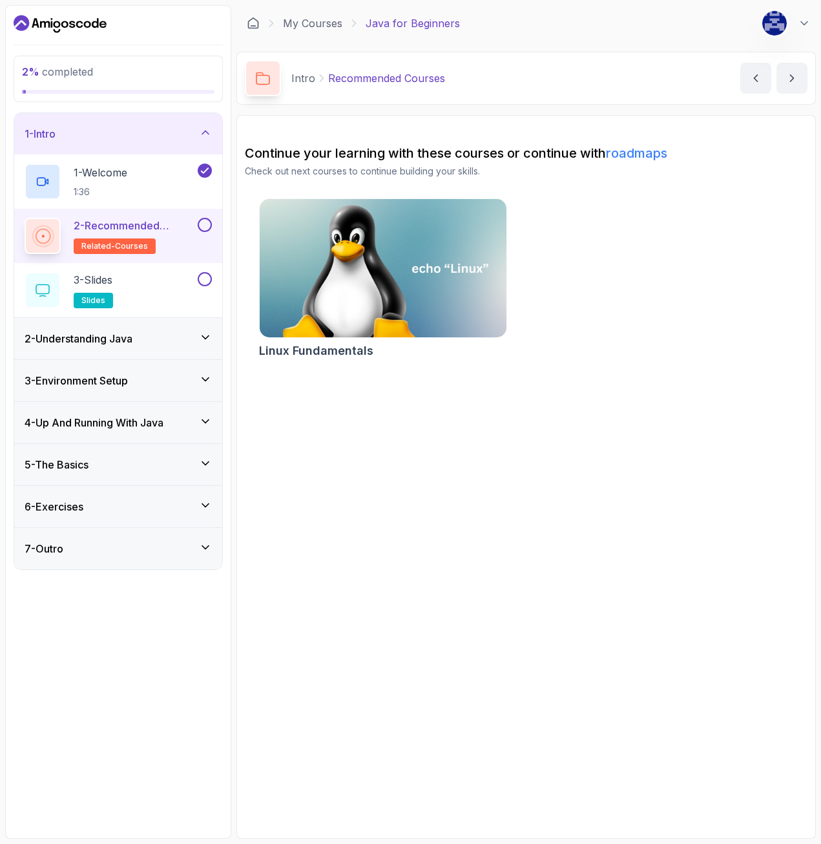
click at [183, 233] on p "2 - Recommended Courses" at bounding box center [134, 226] width 121 height 16
click at [306, 262] on img at bounding box center [382, 268] width 259 height 145
click at [154, 293] on div "3 - Slides slides" at bounding box center [110, 290] width 171 height 36
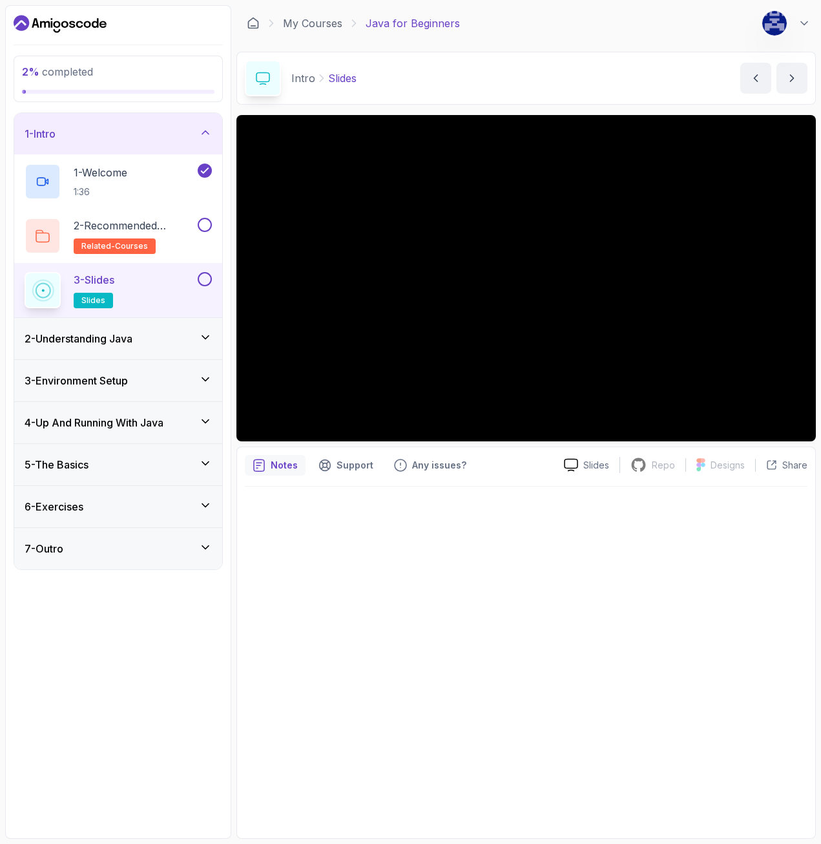
click at [202, 279] on button at bounding box center [205, 279] width 14 height 14
click at [138, 224] on p "2 - Recommended Courses" at bounding box center [134, 226] width 121 height 16
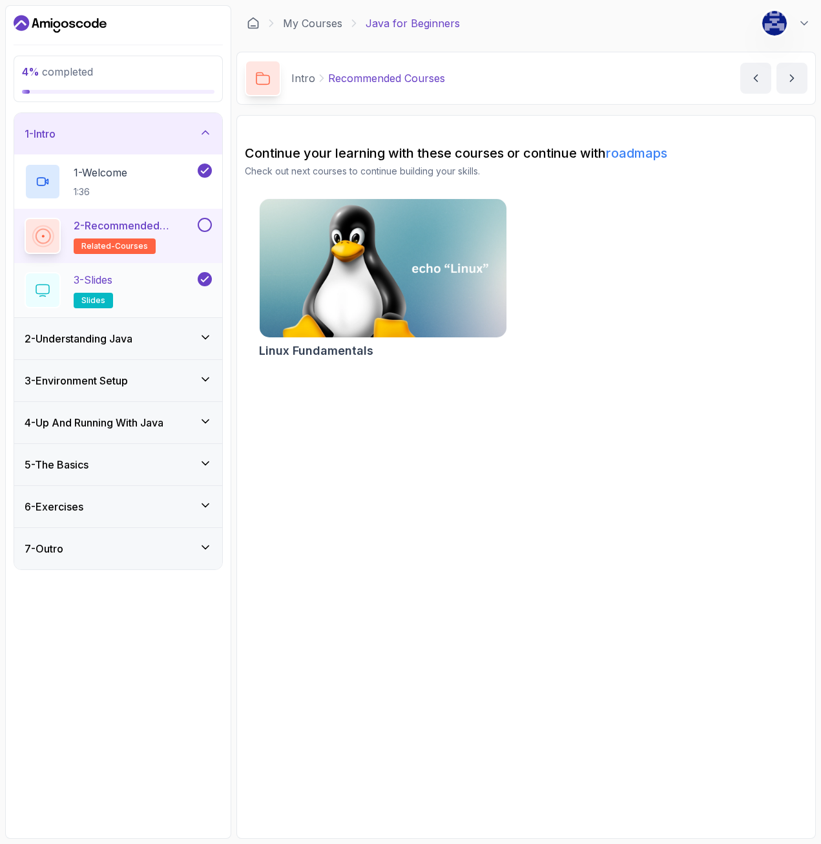
click at [190, 286] on div "3 - Slides slides" at bounding box center [110, 290] width 171 height 36
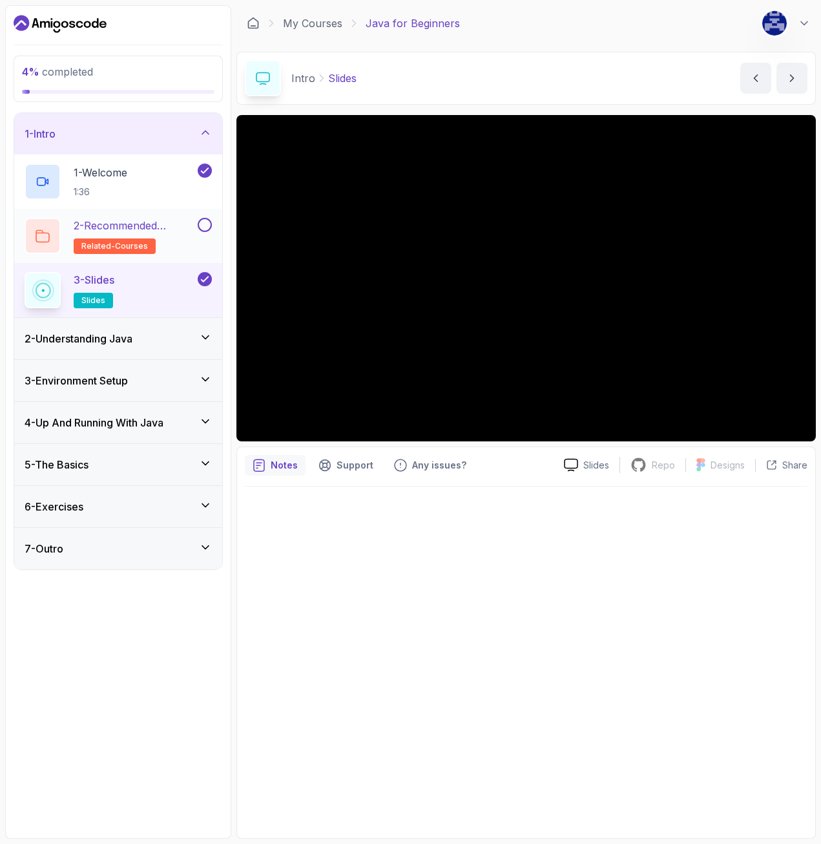
click at [206, 221] on button at bounding box center [205, 225] width 14 height 14
click at [178, 231] on p "2 - Recommended Courses" at bounding box center [134, 226] width 121 height 16
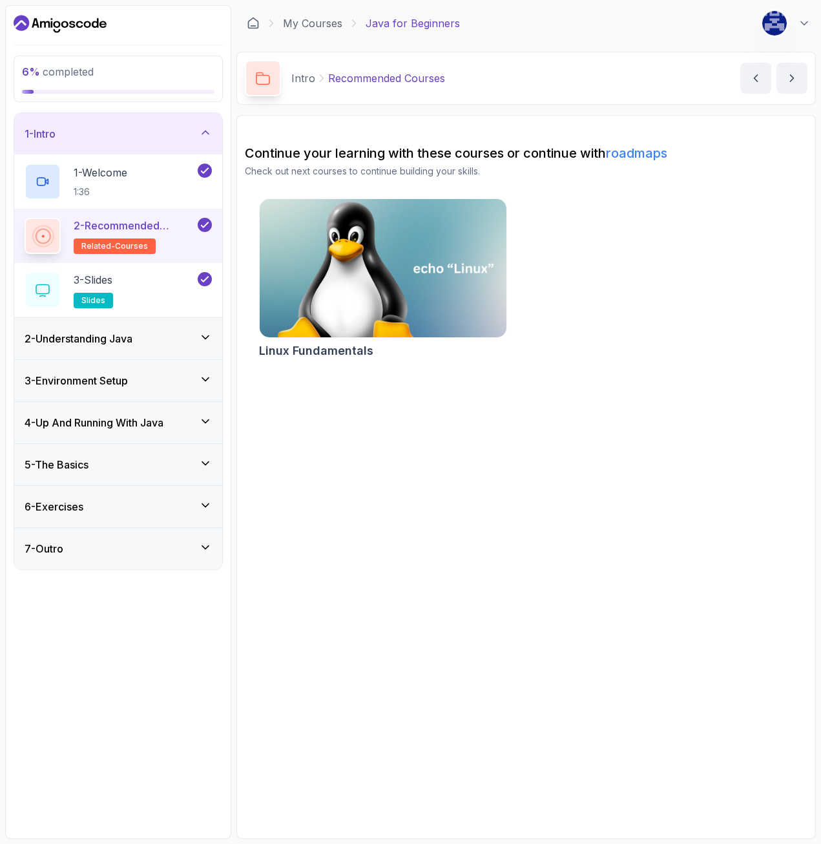
click at [368, 284] on img at bounding box center [382, 268] width 259 height 145
click at [134, 286] on div "3 - Slides slides" at bounding box center [110, 290] width 171 height 36
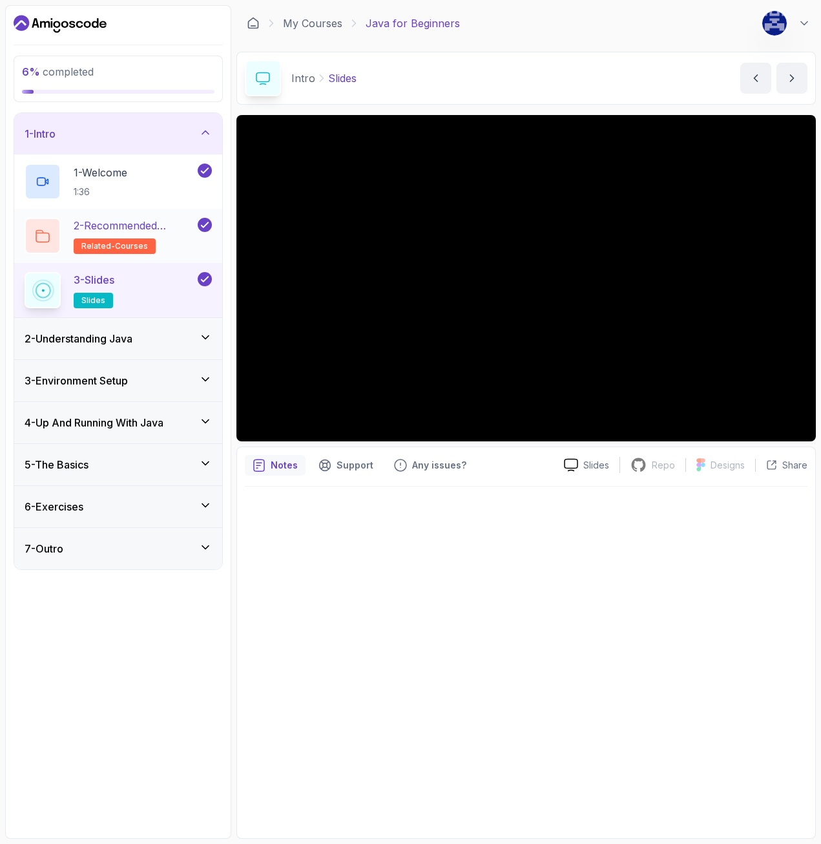
click at [183, 232] on p "2 - Recommended Courses" at bounding box center [134, 226] width 121 height 16
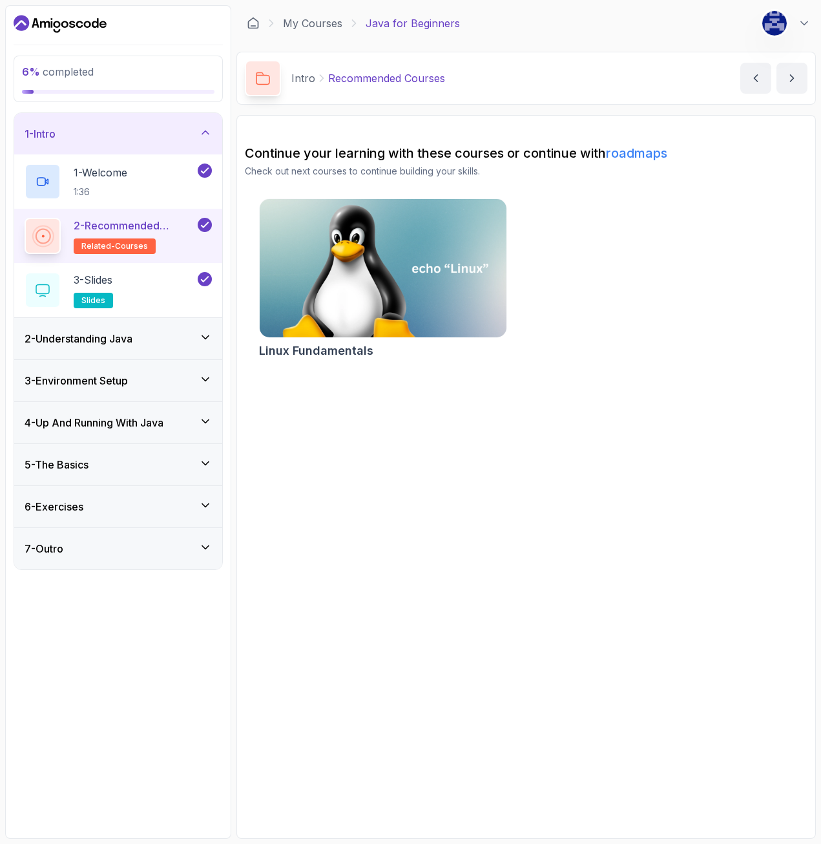
click at [646, 148] on link "roadmaps" at bounding box center [636, 153] width 61 height 16
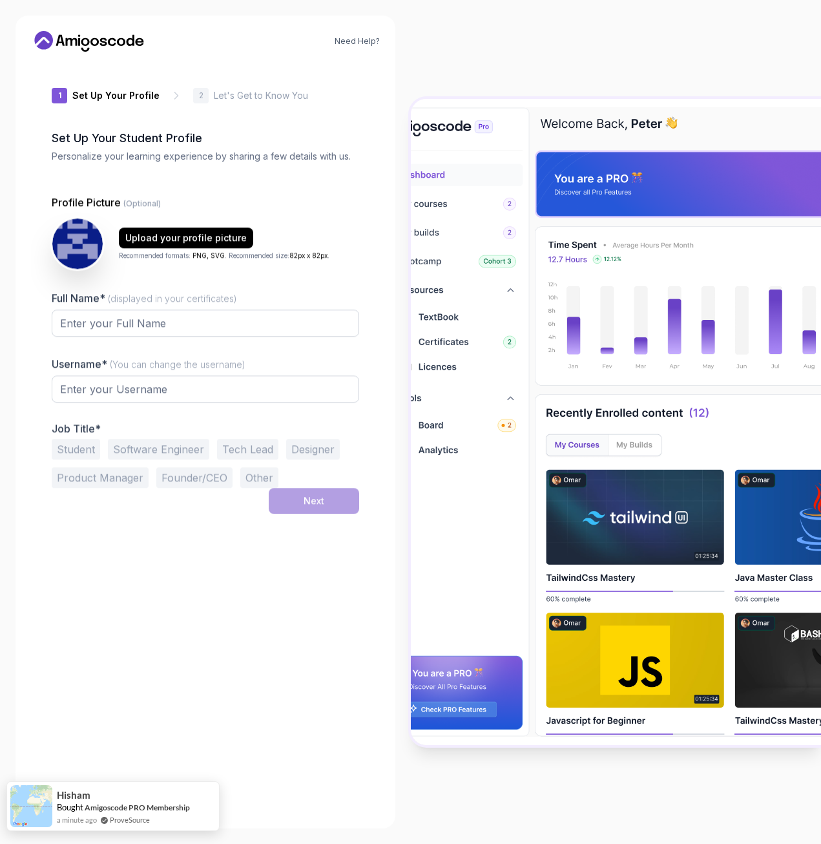
type input "boldstagcf728"
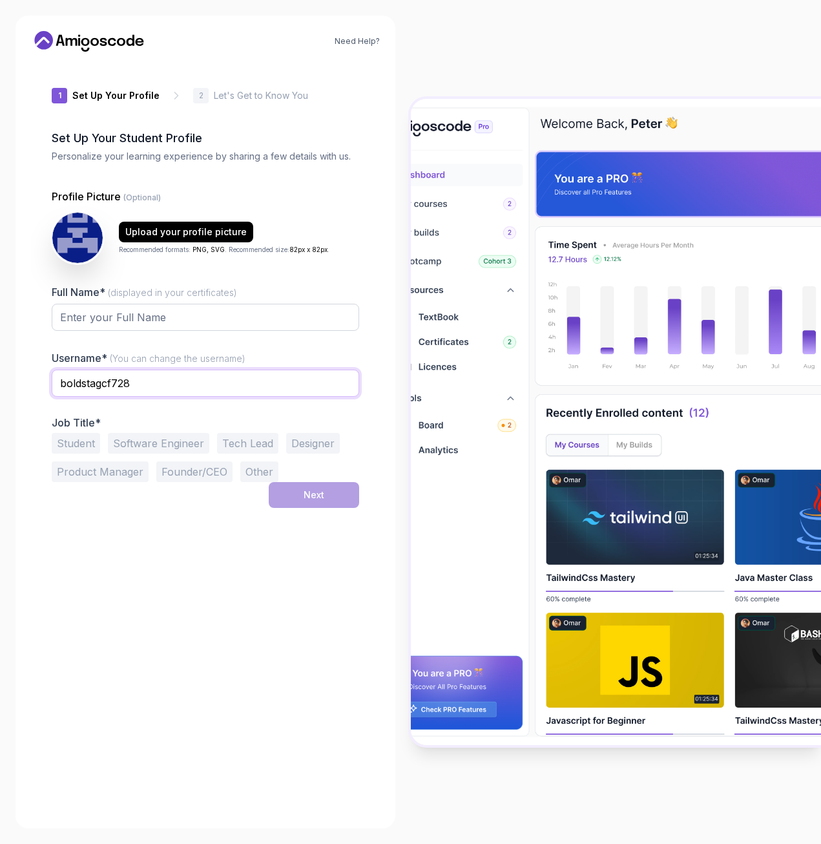
click at [150, 379] on input "boldstagcf728" at bounding box center [205, 382] width 307 height 27
click at [152, 317] on input "Full Name* (displayed in your certificates)" at bounding box center [205, 317] width 307 height 27
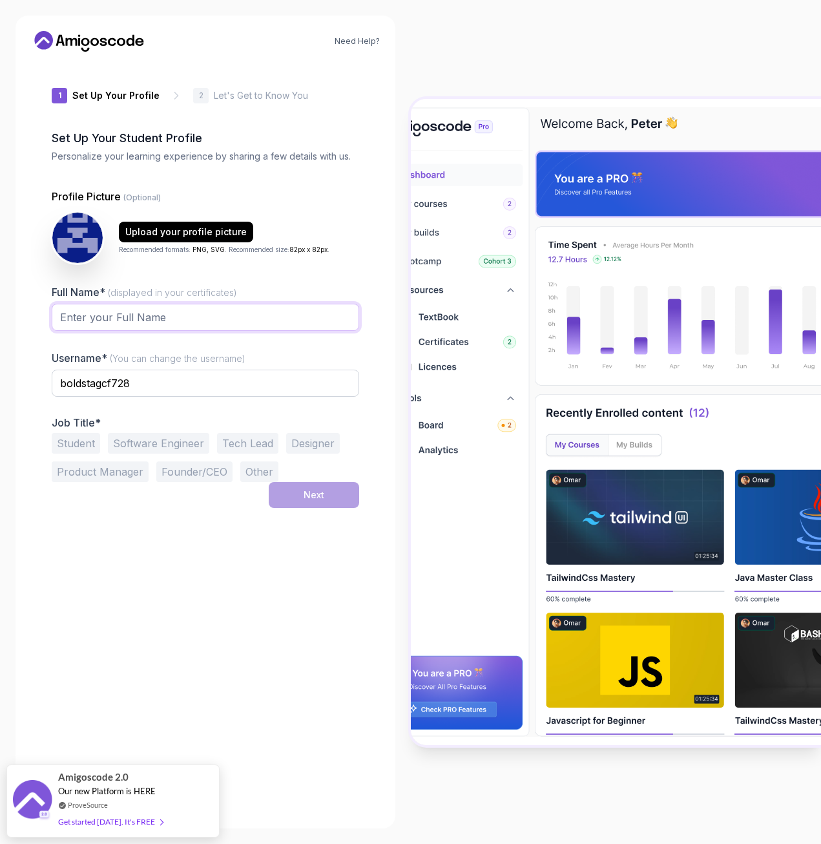
type input "[PERSON_NAME]"
click at [138, 388] on input "boldstagcf728" at bounding box center [205, 382] width 307 height 27
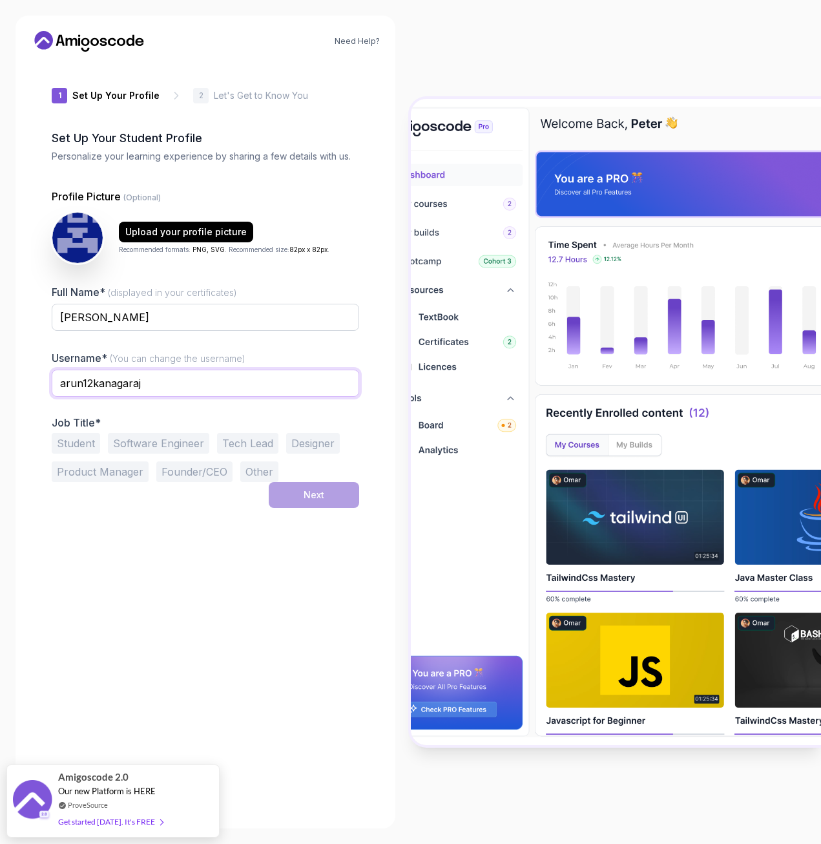
type input "arun12kanagaraj"
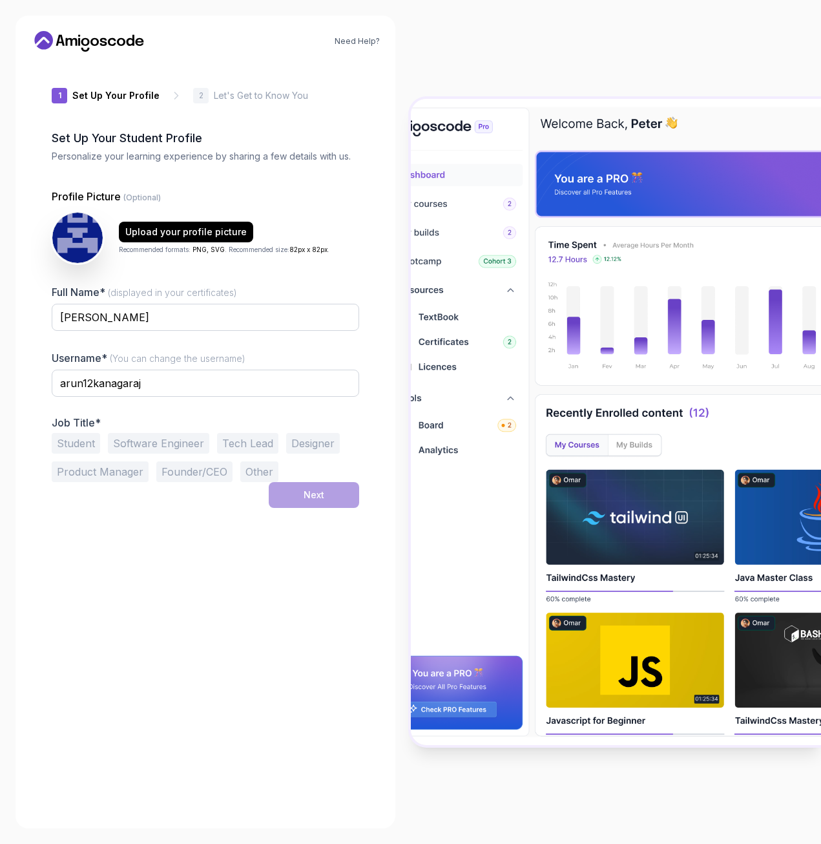
click at [166, 445] on button "Software Engineer" at bounding box center [158, 443] width 101 height 21
click at [327, 496] on button "Next" at bounding box center [314, 495] width 90 height 26
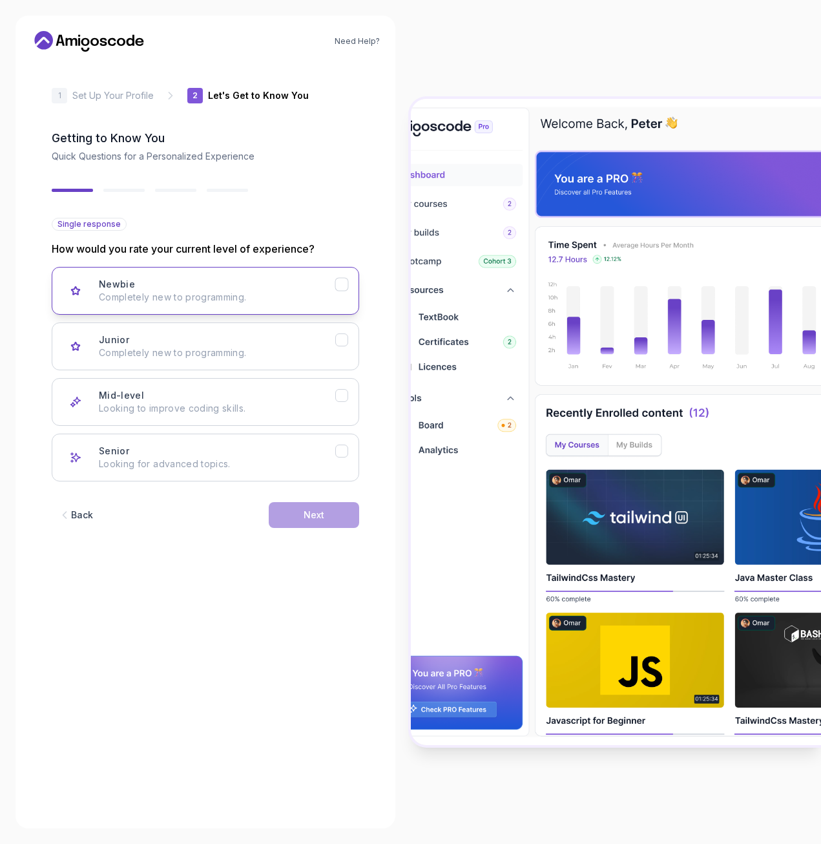
click at [307, 286] on div "Newbie Completely new to programming." at bounding box center [217, 291] width 236 height 26
click at [77, 521] on button "Back" at bounding box center [76, 515] width 48 height 26
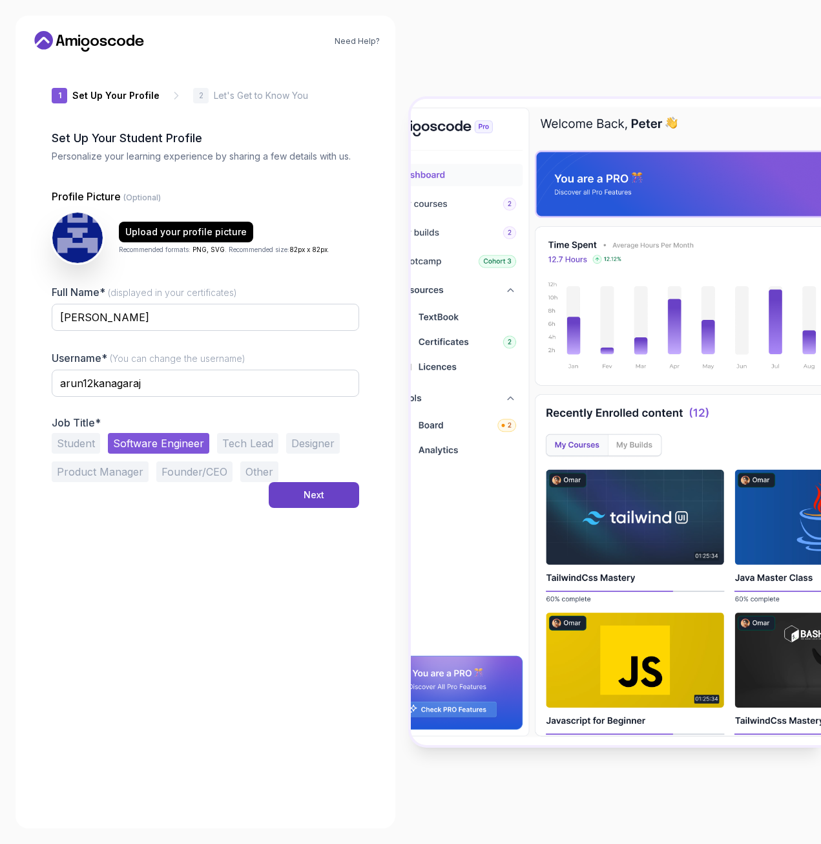
click at [248, 474] on button "Other" at bounding box center [259, 471] width 38 height 21
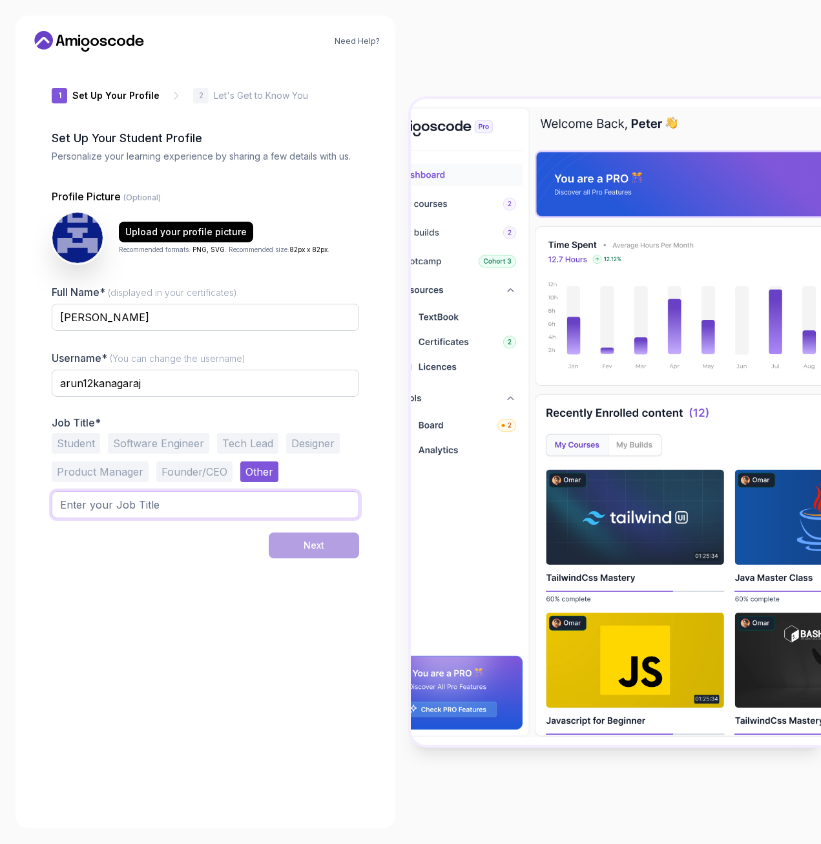
click at [155, 513] on input "text" at bounding box center [205, 504] width 307 height 27
type input "Test Engineer"
click at [114, 659] on div "1 Set Up Your Profile 1 Set Up Your Profile 2 Let's Get to Know You Set Up Your…" at bounding box center [205, 437] width 307 height 751
click at [300, 545] on button "Next" at bounding box center [314, 545] width 90 height 26
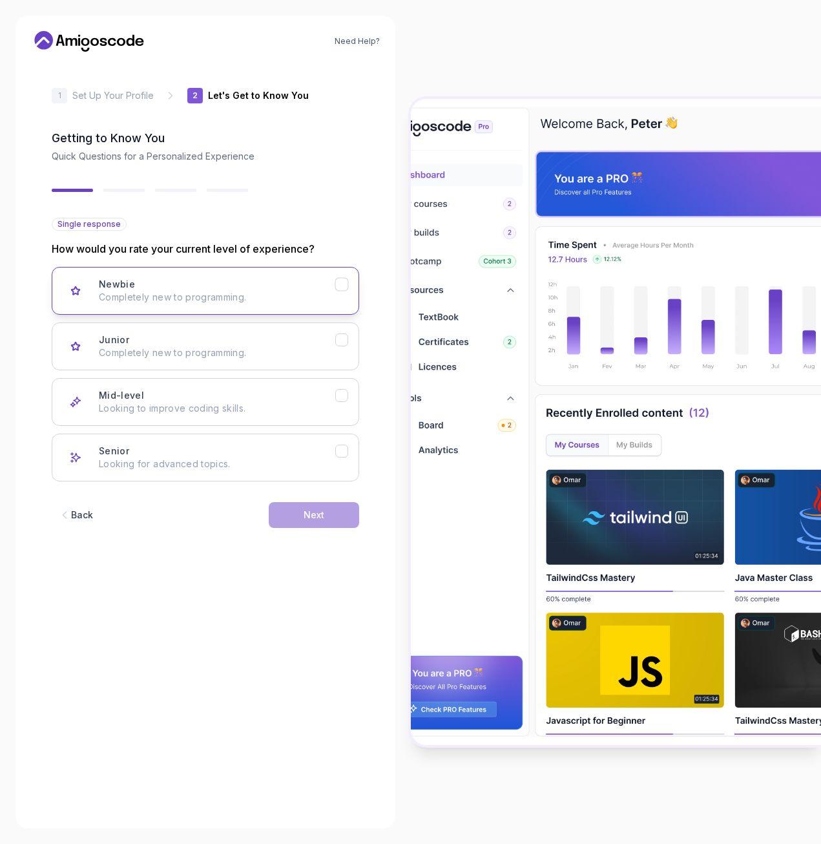
click at [287, 293] on p "Completely new to programming." at bounding box center [217, 297] width 236 height 13
click at [307, 512] on div "Next" at bounding box center [314, 514] width 21 height 13
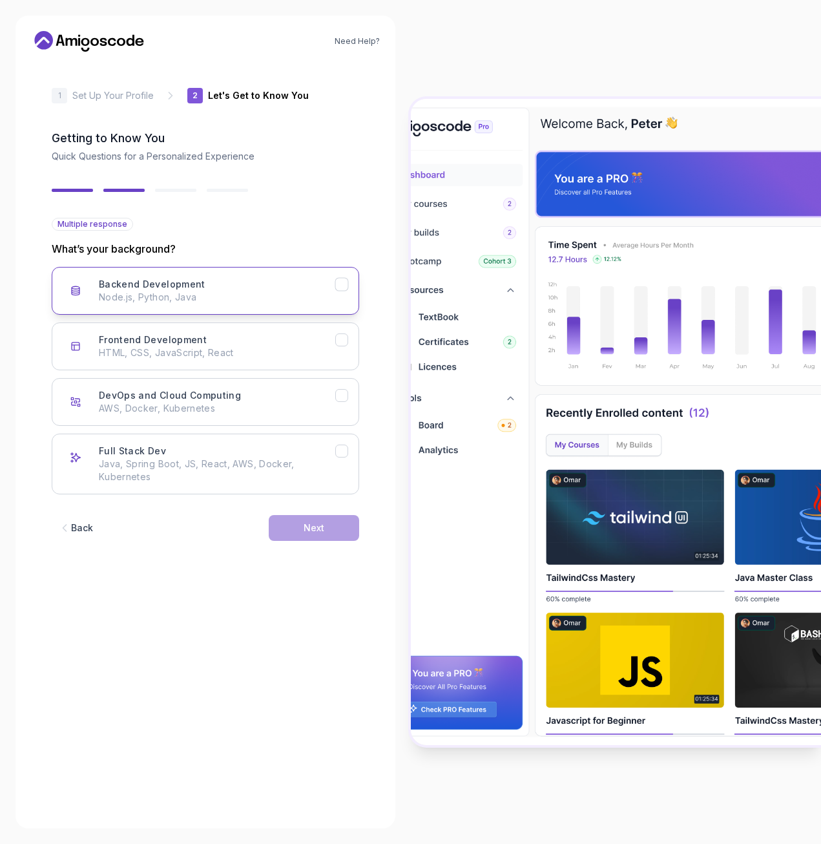
click at [231, 280] on div "Backend Development Node.js, Python, Java" at bounding box center [217, 291] width 236 height 26
click at [304, 528] on div "Next" at bounding box center [314, 527] width 21 height 13
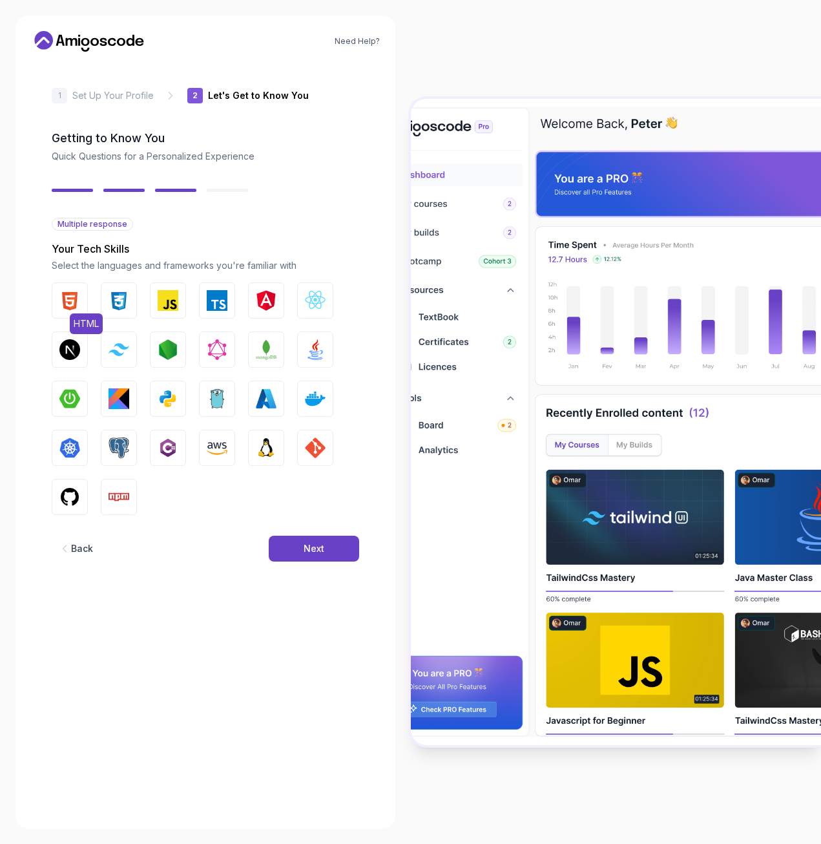
click at [74, 299] on img "button" at bounding box center [69, 300] width 21 height 21
click at [314, 549] on div "Next" at bounding box center [314, 548] width 21 height 13
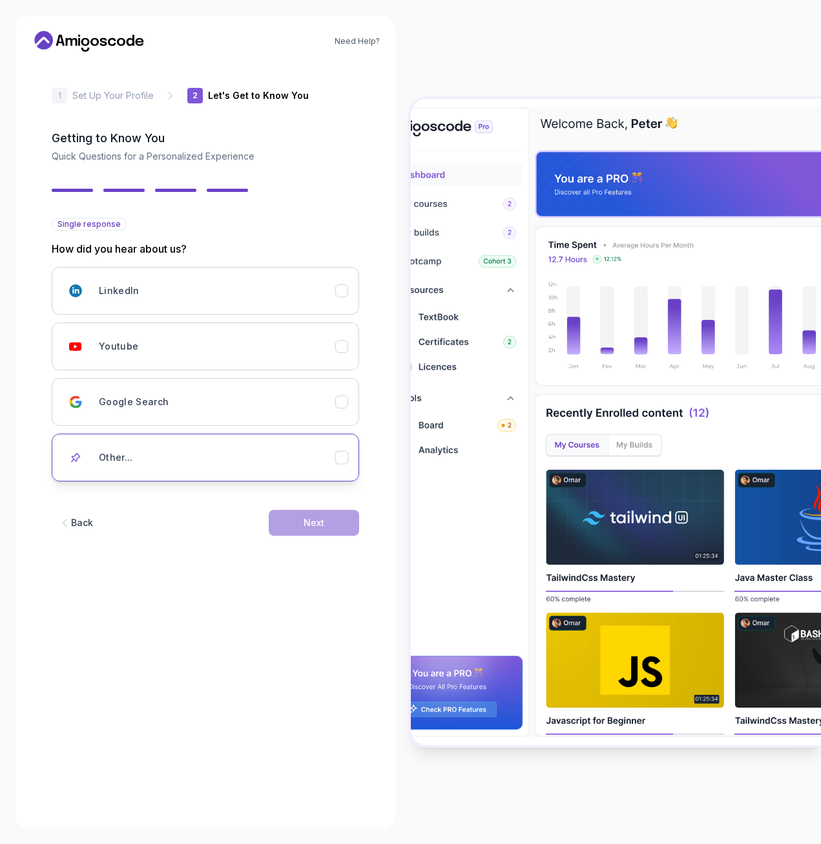
click at [344, 456] on icon "Other..." at bounding box center [341, 457] width 7 height 5
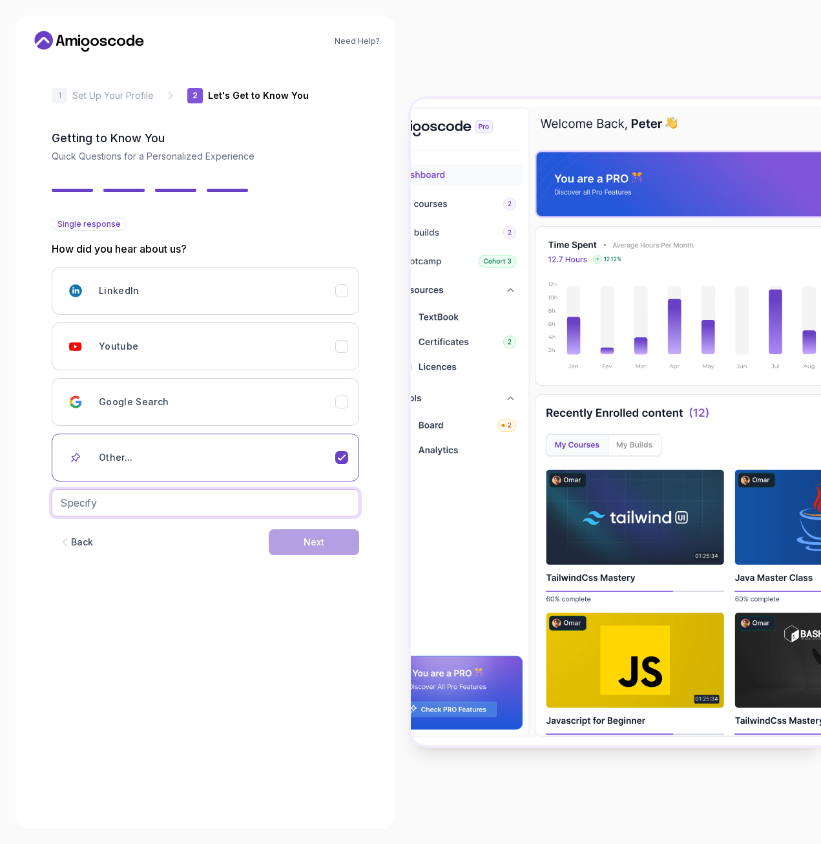
click at [285, 497] on input "text" at bounding box center [205, 502] width 307 height 27
click at [146, 628] on form "Single response How did you hear about us? LinkedIn Youtube Google Search Other…" at bounding box center [205, 515] width 307 height 595
click at [100, 504] on input "CuriousFreaks" at bounding box center [205, 502] width 307 height 27
type input "Curious Freaks"
click at [324, 544] on div "Next" at bounding box center [314, 541] width 21 height 13
